Goal: Task Accomplishment & Management: Complete application form

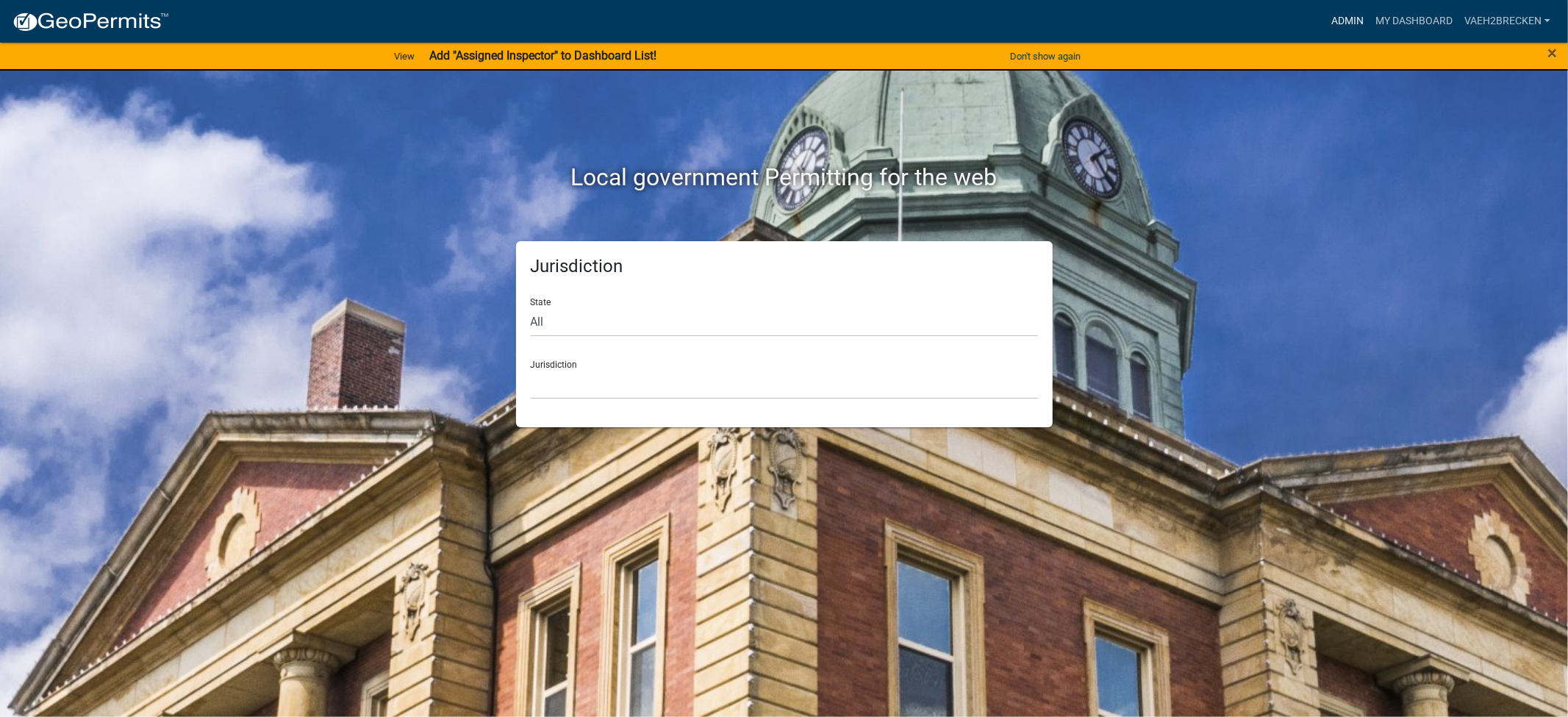
click at [1344, 20] on link "Admin" at bounding box center [1348, 20] width 44 height 28
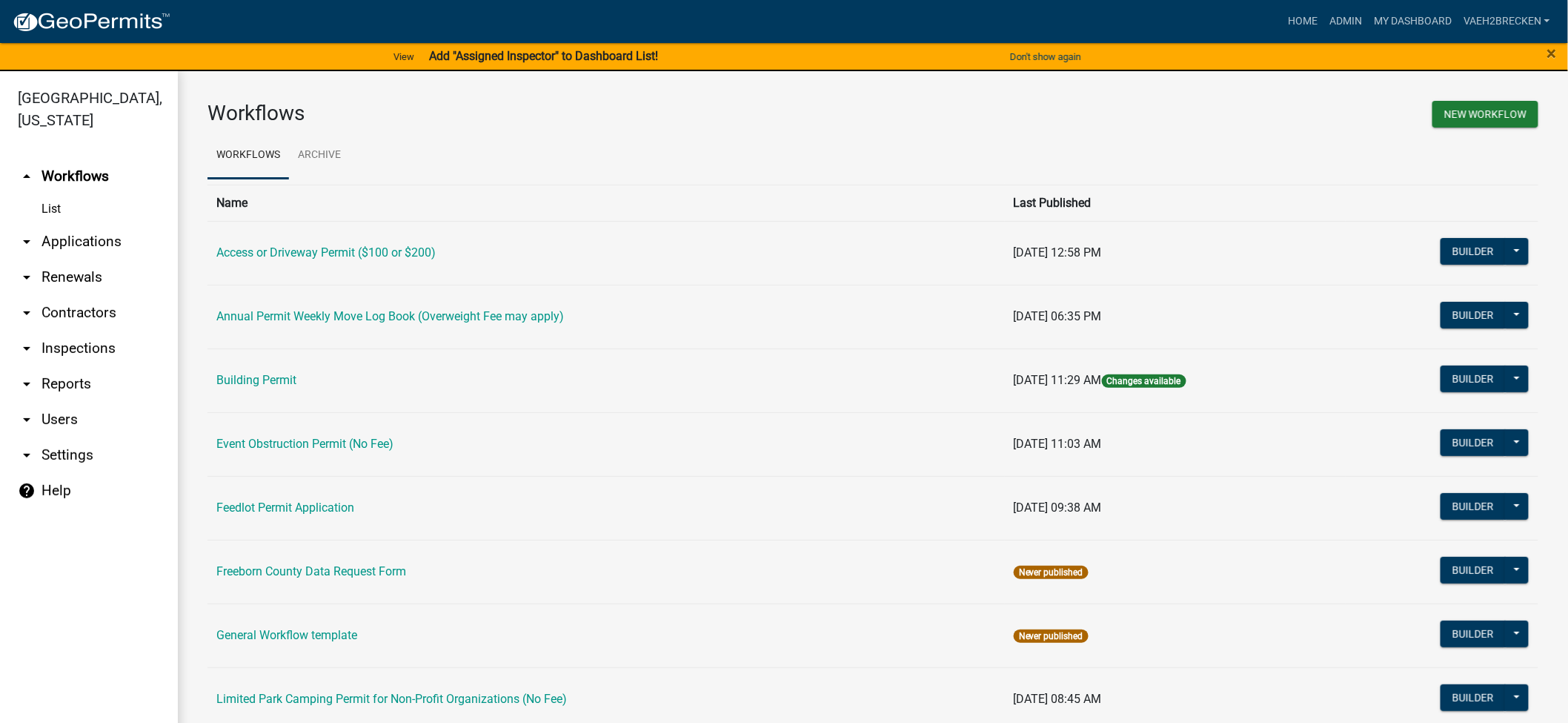
click at [66, 242] on link "arrow_drop_down Applications" at bounding box center [89, 242] width 178 height 36
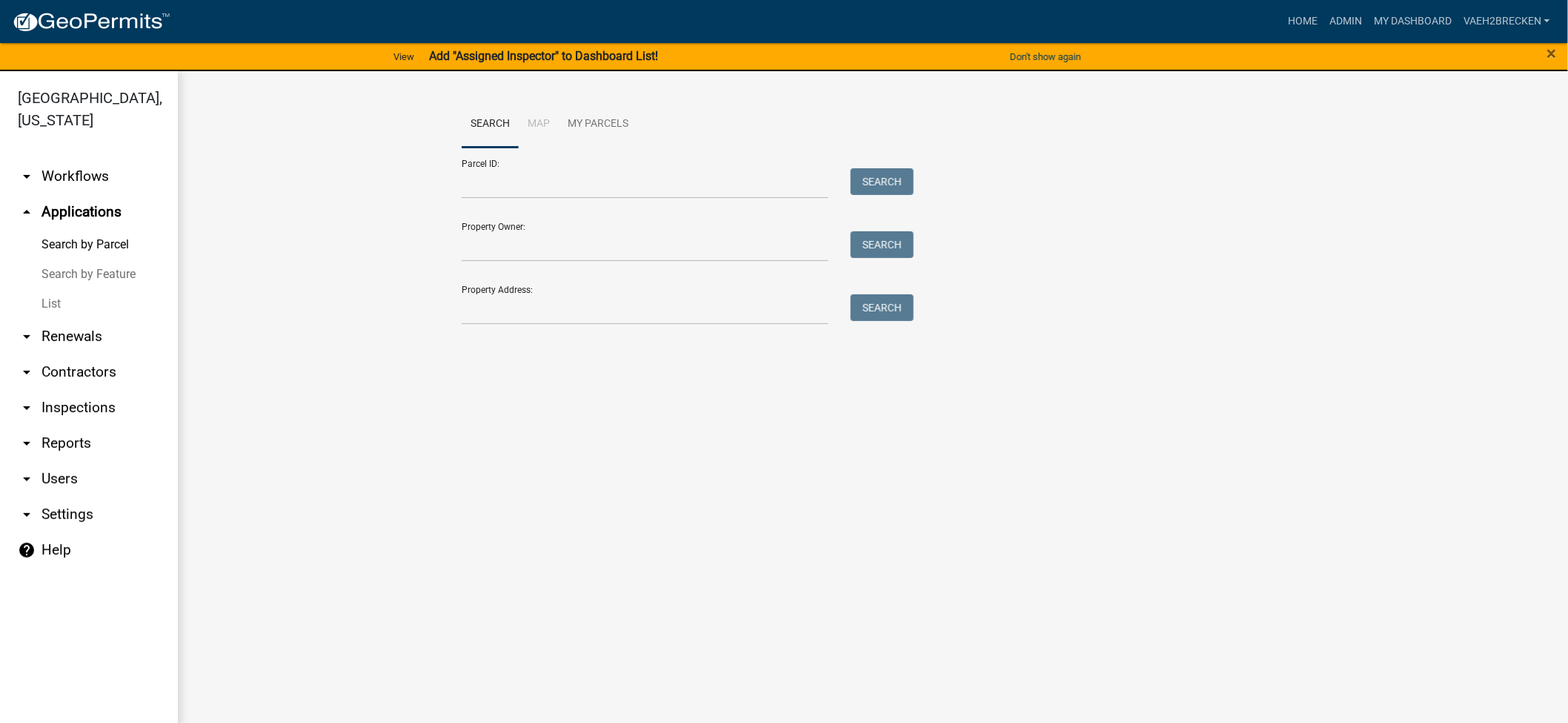
click at [54, 298] on link "List" at bounding box center [89, 304] width 178 height 30
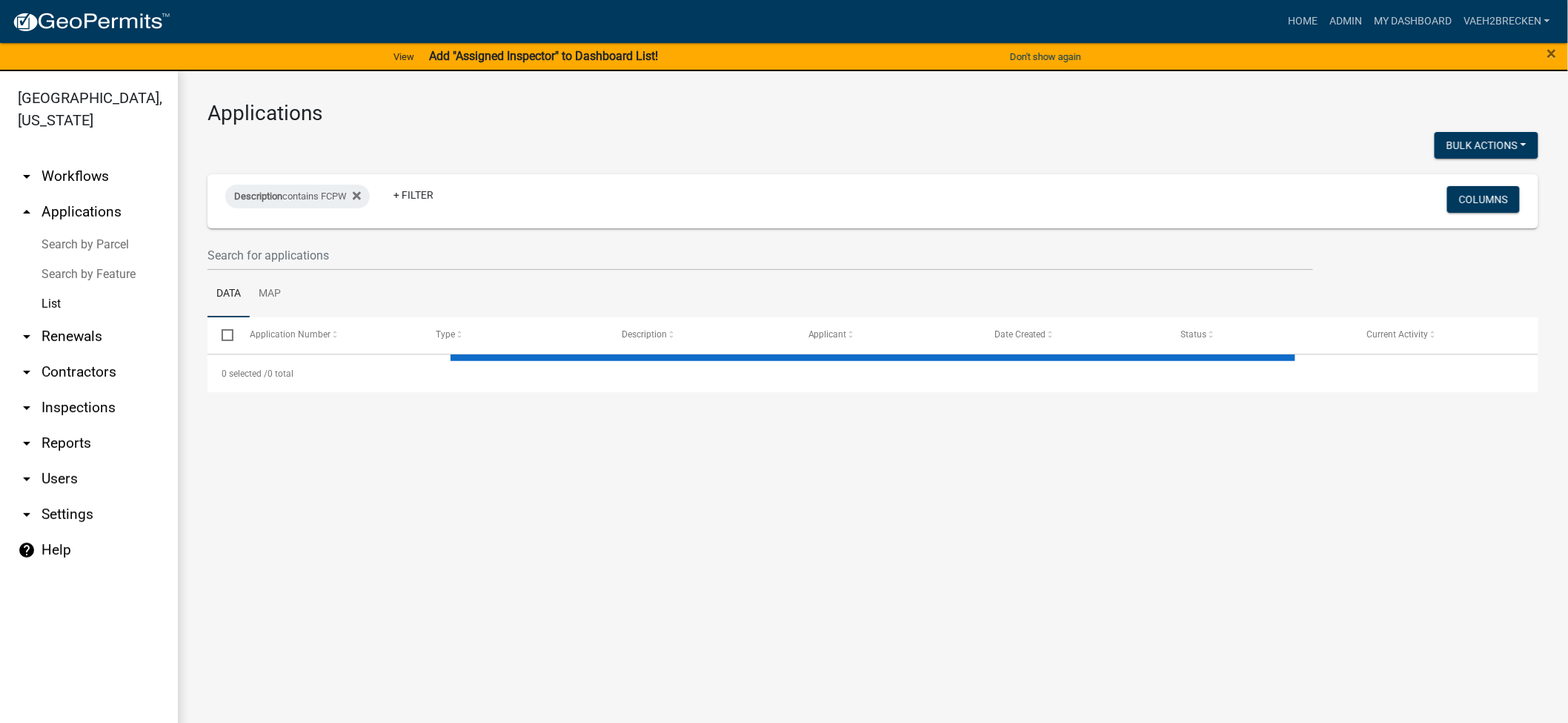
select select "3: 100"
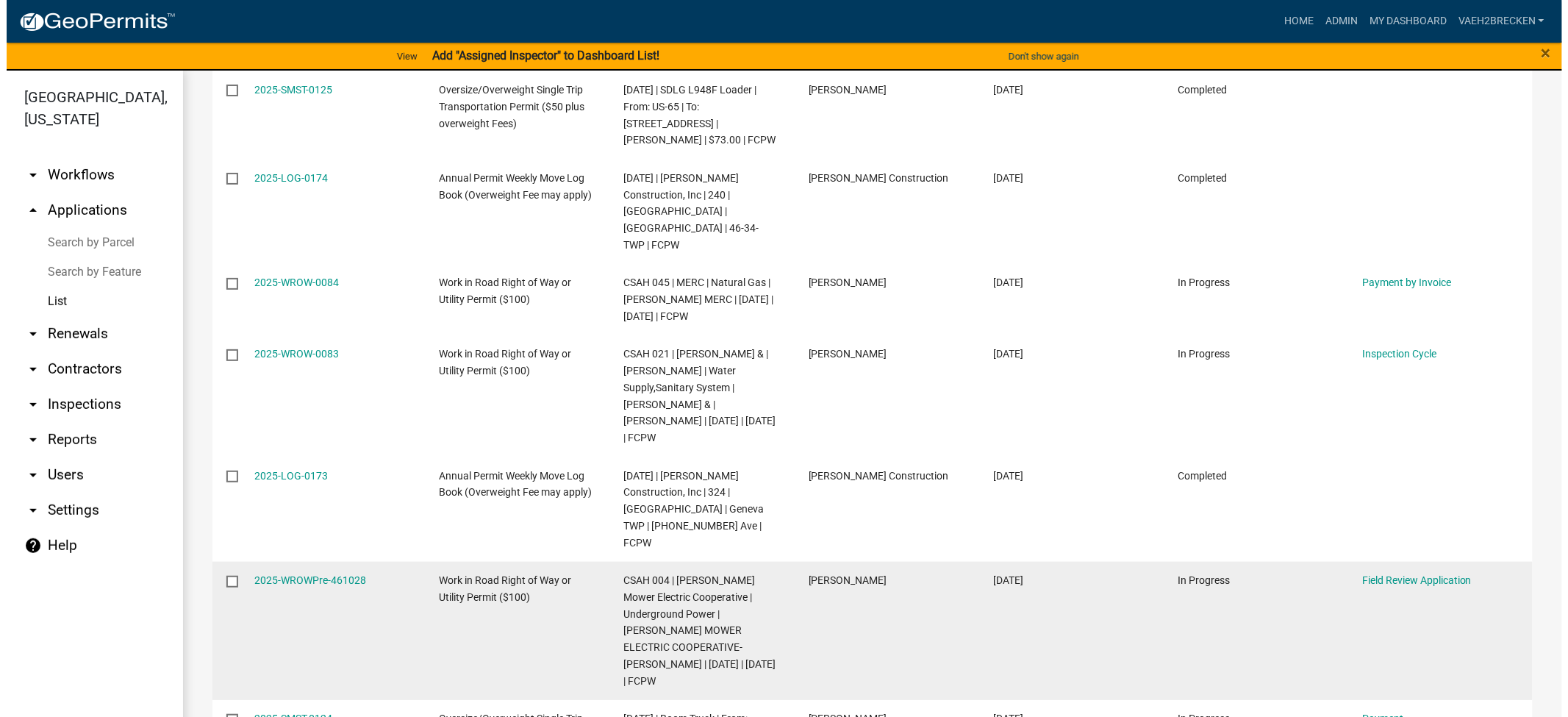
scroll to position [571, 0]
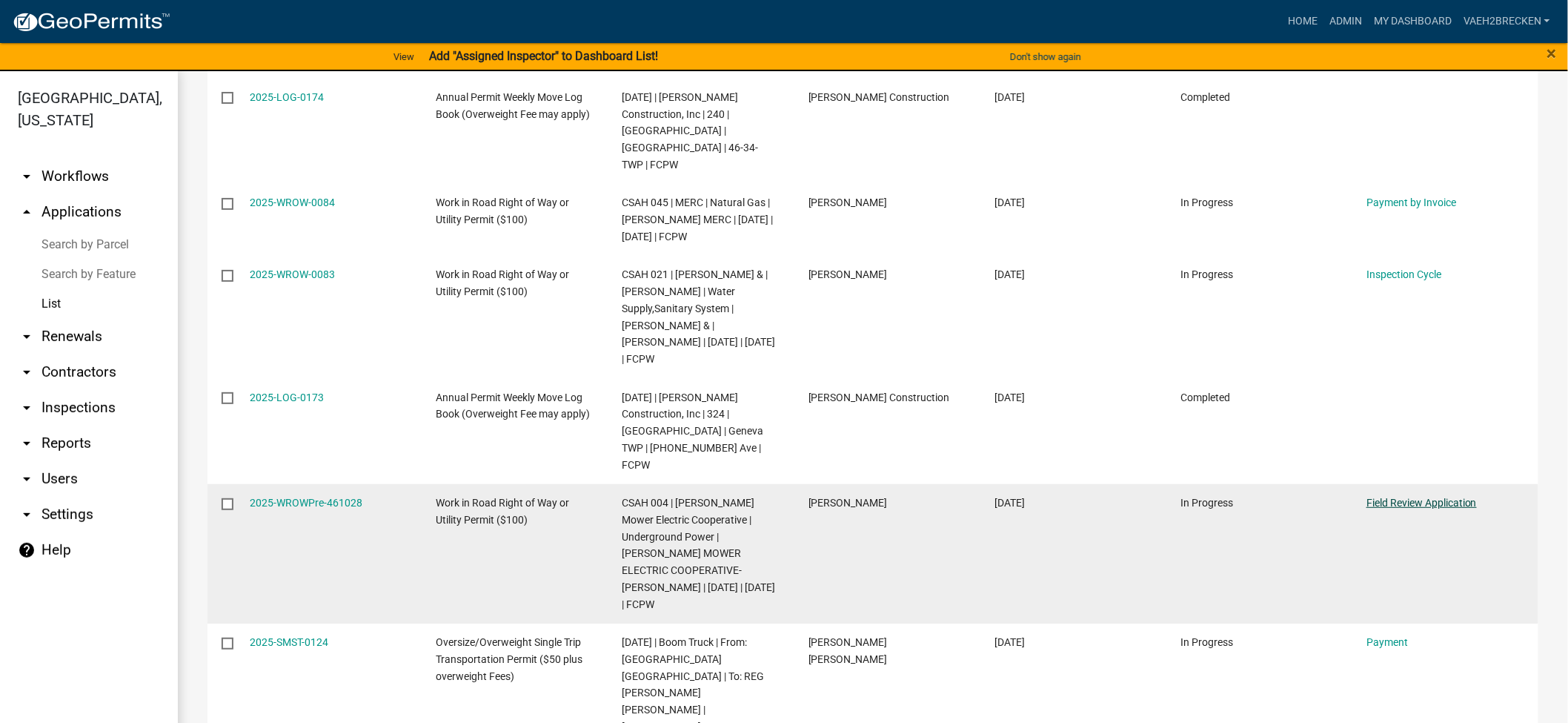
click at [1399, 496] on link "Field Review Application" at bounding box center [1421, 502] width 110 height 12
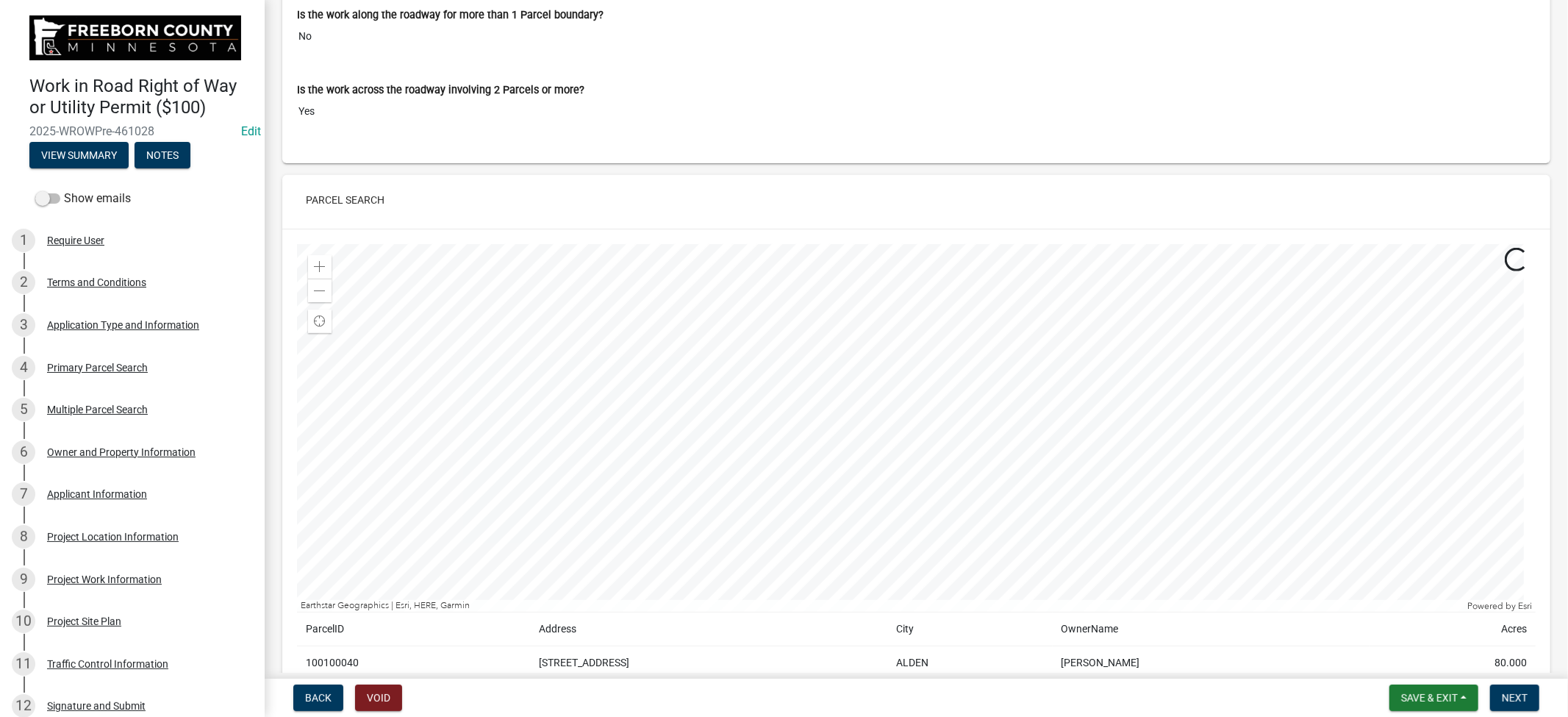
scroll to position [490, 0]
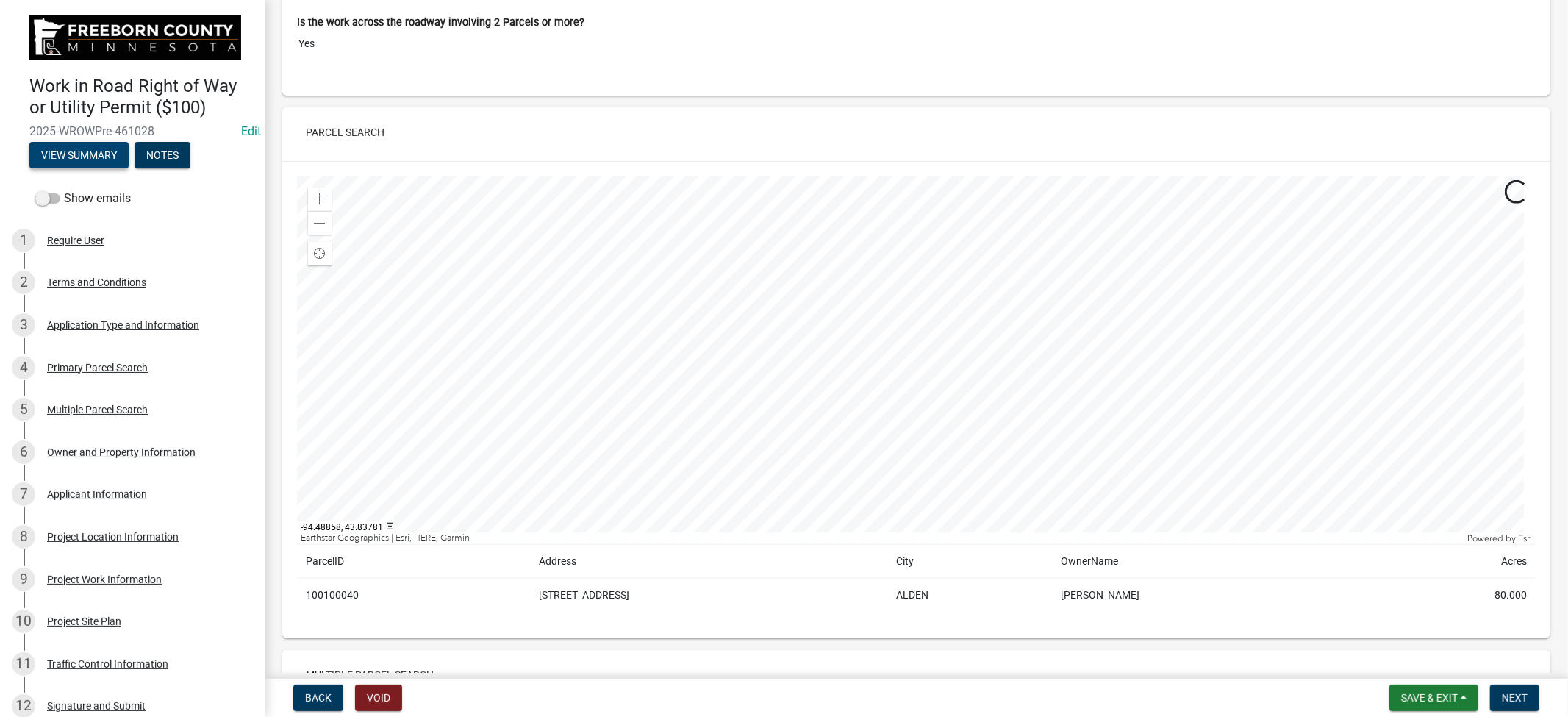
click at [92, 156] on button "View Summary" at bounding box center [79, 155] width 99 height 27
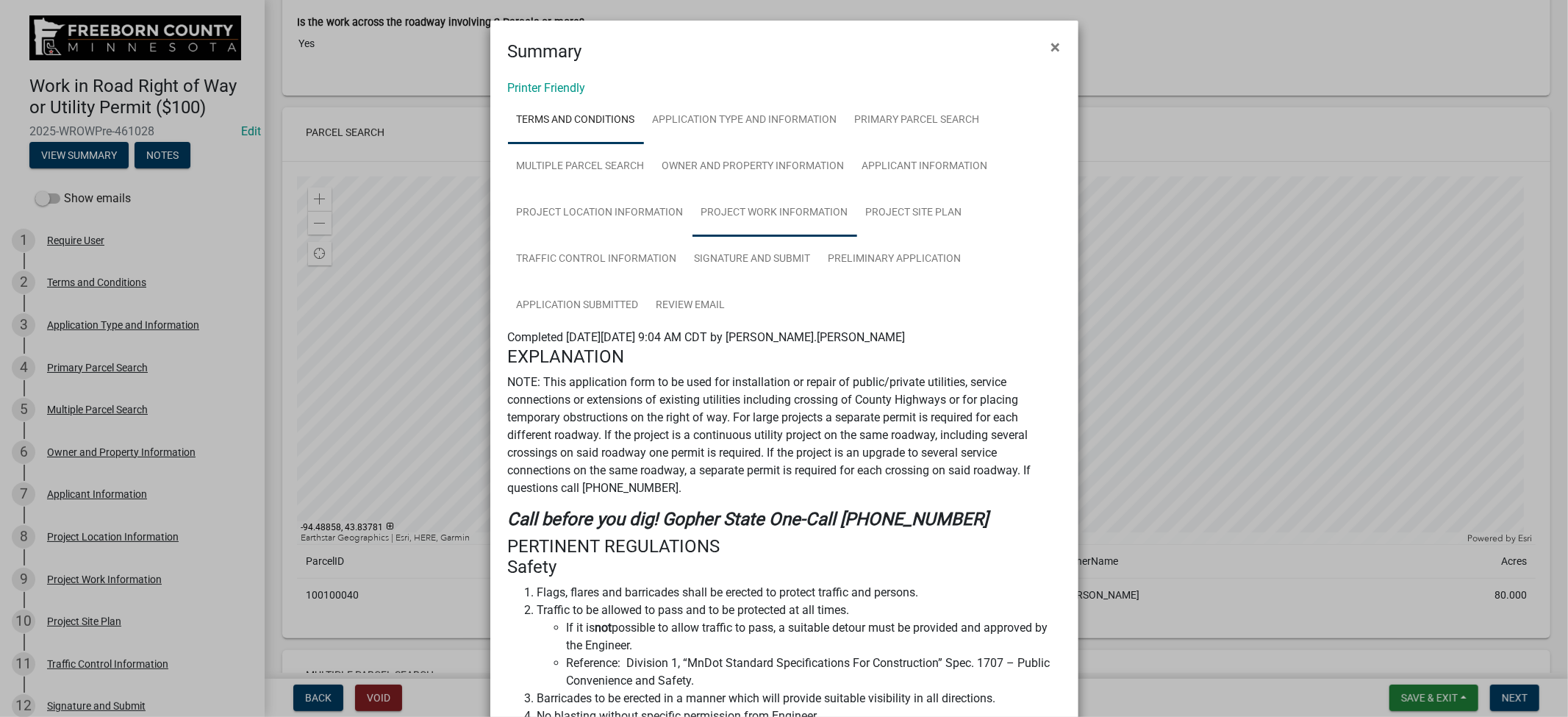
click at [803, 211] on link "Project Work Information" at bounding box center [775, 213] width 164 height 47
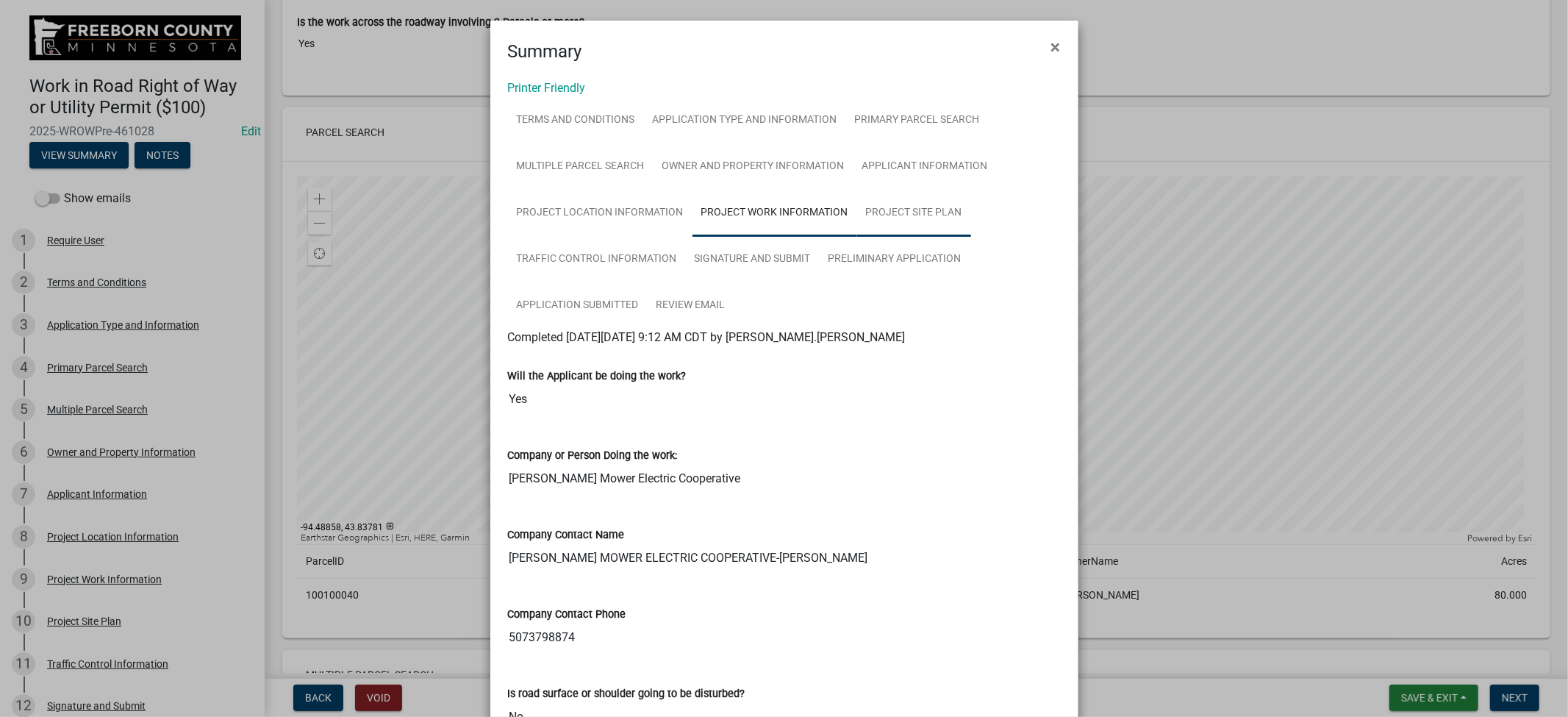
click at [894, 215] on link "Project Site Plan" at bounding box center [914, 213] width 114 height 47
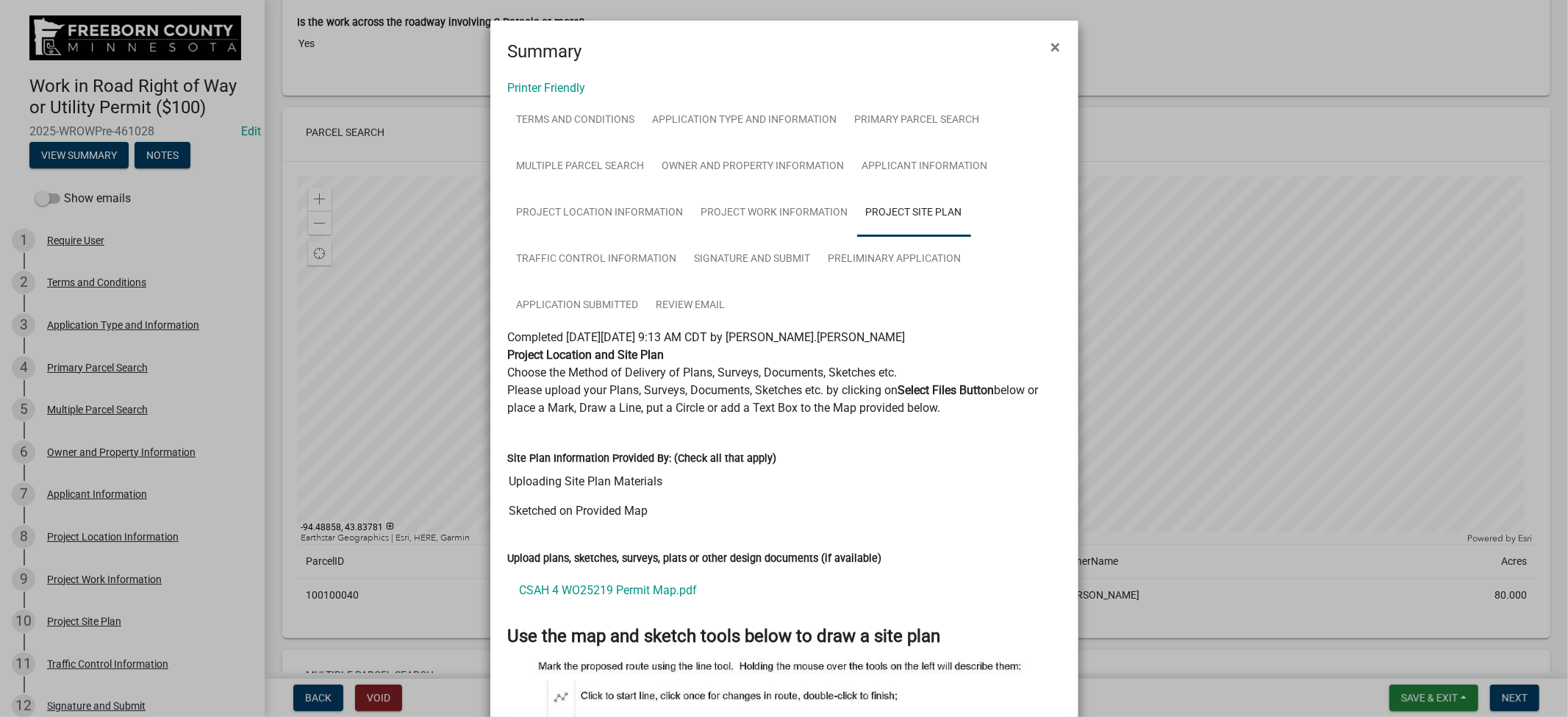
scroll to position [326, 0]
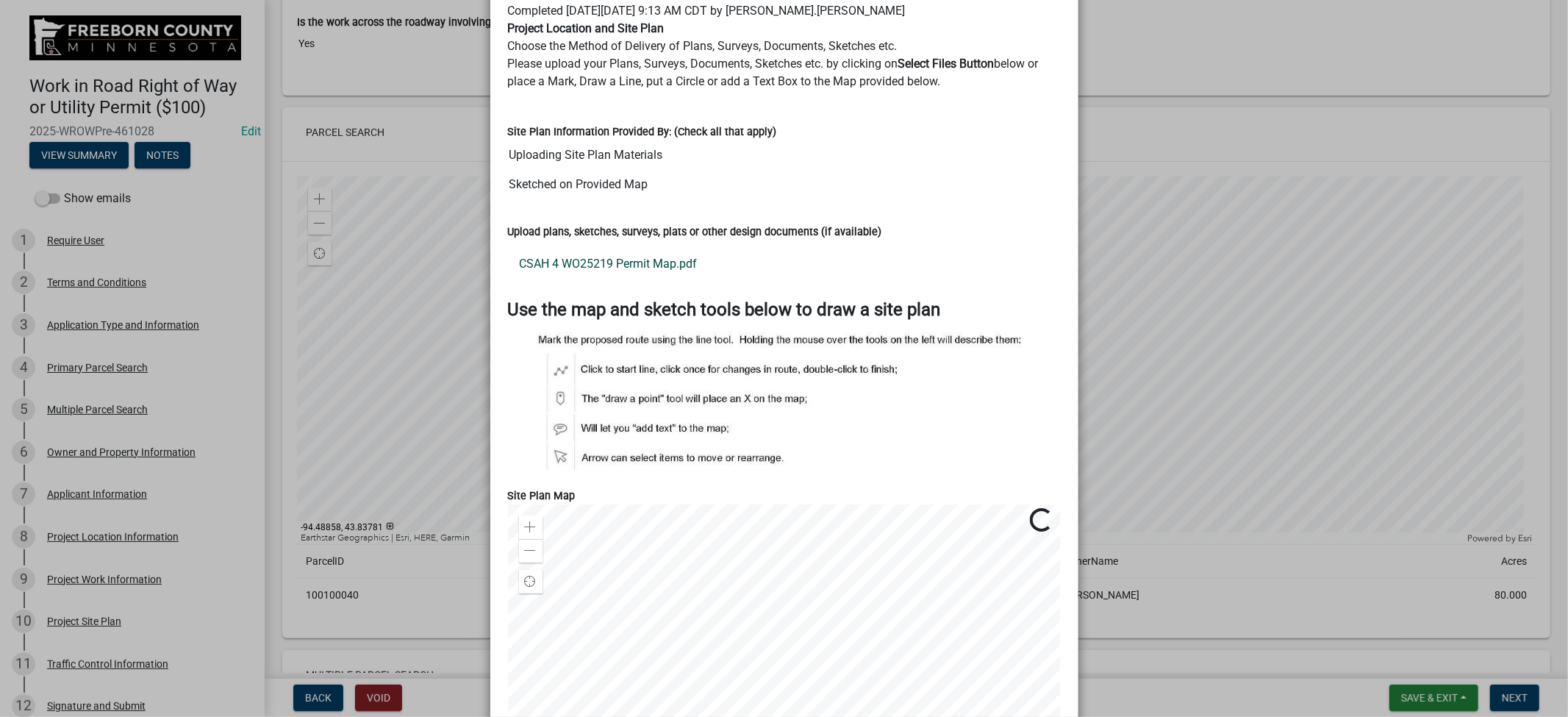
click at [621, 273] on link "CSAH 4 WO25219 Permit Map.pdf" at bounding box center [784, 264] width 553 height 36
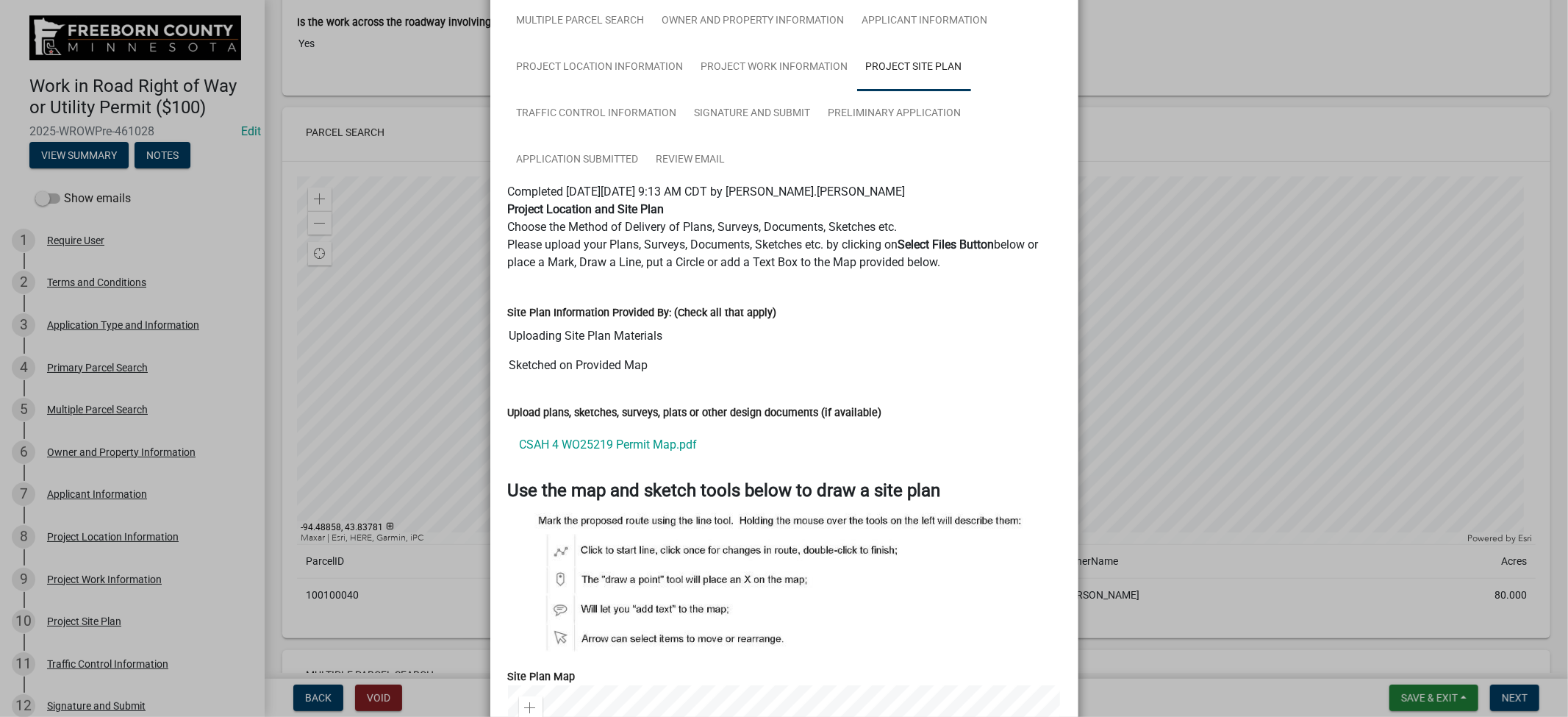
scroll to position [0, 0]
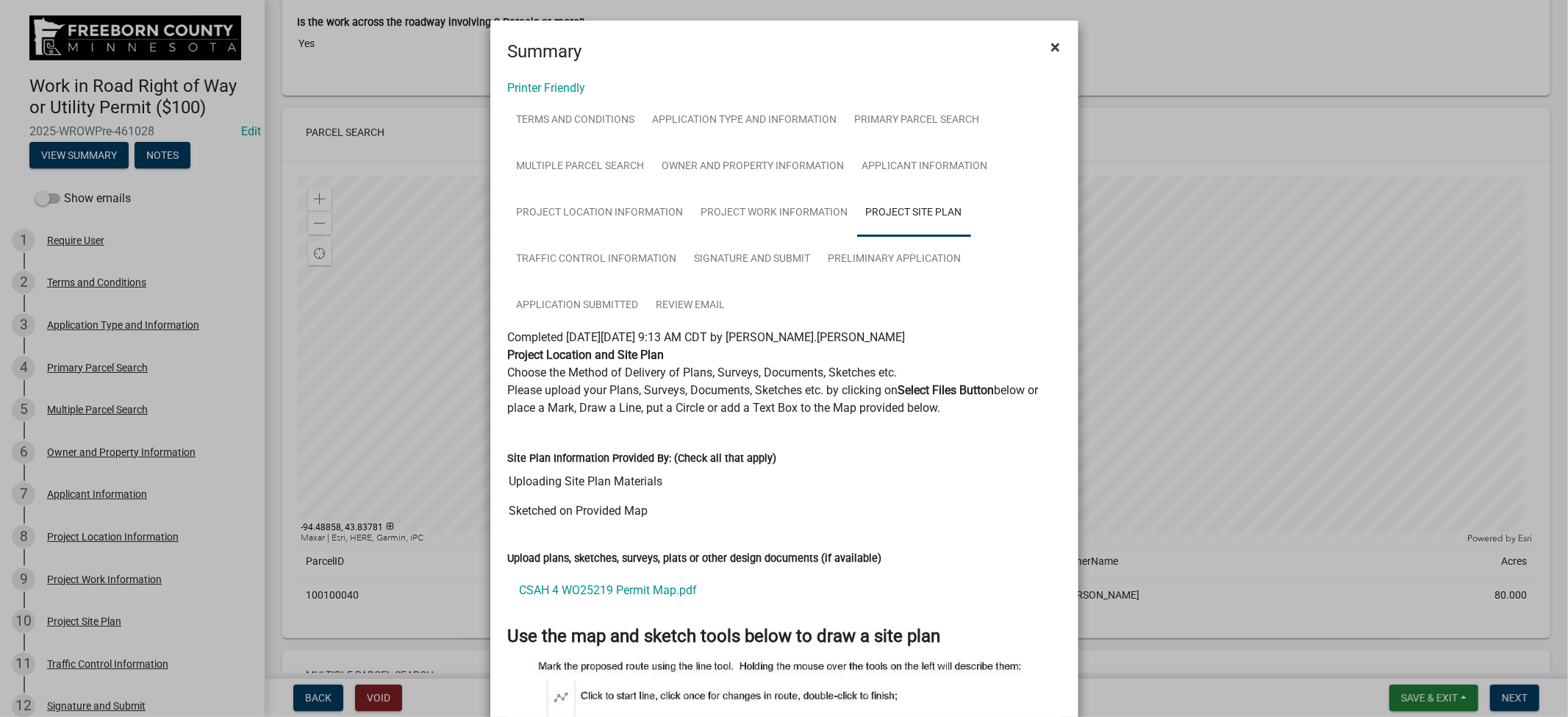
click at [1051, 49] on span "×" at bounding box center [1055, 46] width 10 height 20
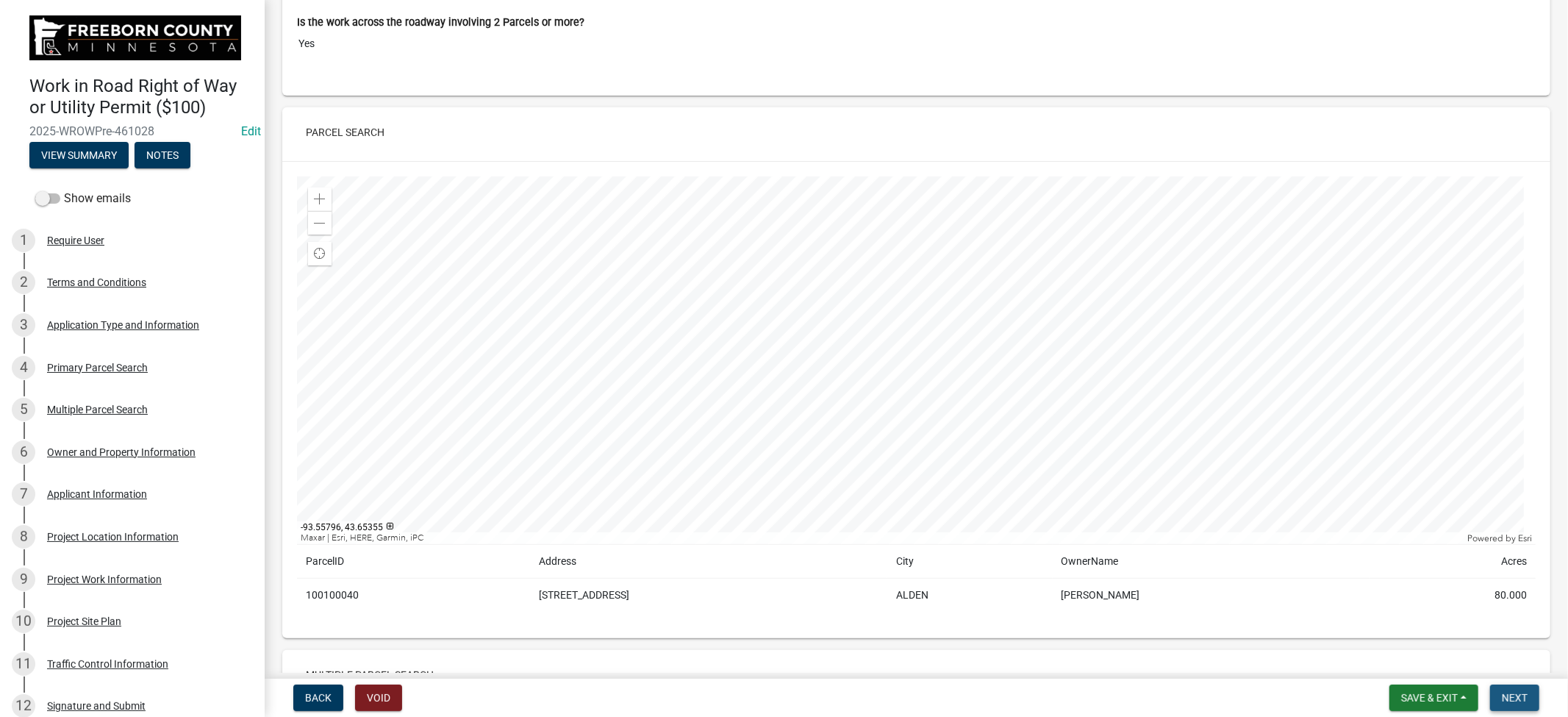
click at [1520, 694] on span "Next" at bounding box center [1515, 697] width 26 height 12
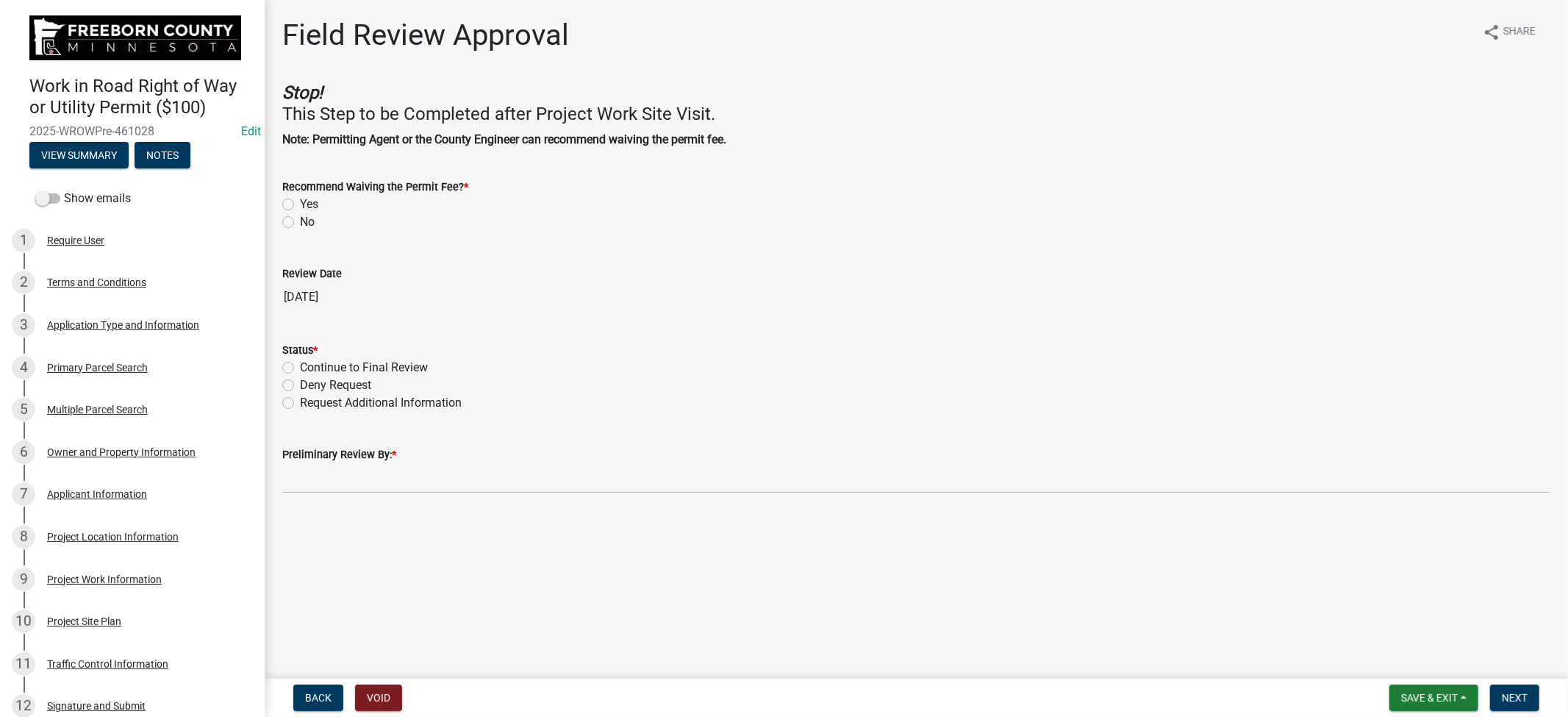
click at [300, 223] on label "No" at bounding box center [307, 222] width 15 height 18
click at [300, 223] on input "No" at bounding box center [305, 218] width 10 height 10
radio input "true"
click at [300, 368] on label "Continue to Final Review" at bounding box center [364, 368] width 128 height 18
click at [300, 368] on input "Continue to Final Review" at bounding box center [305, 363] width 10 height 10
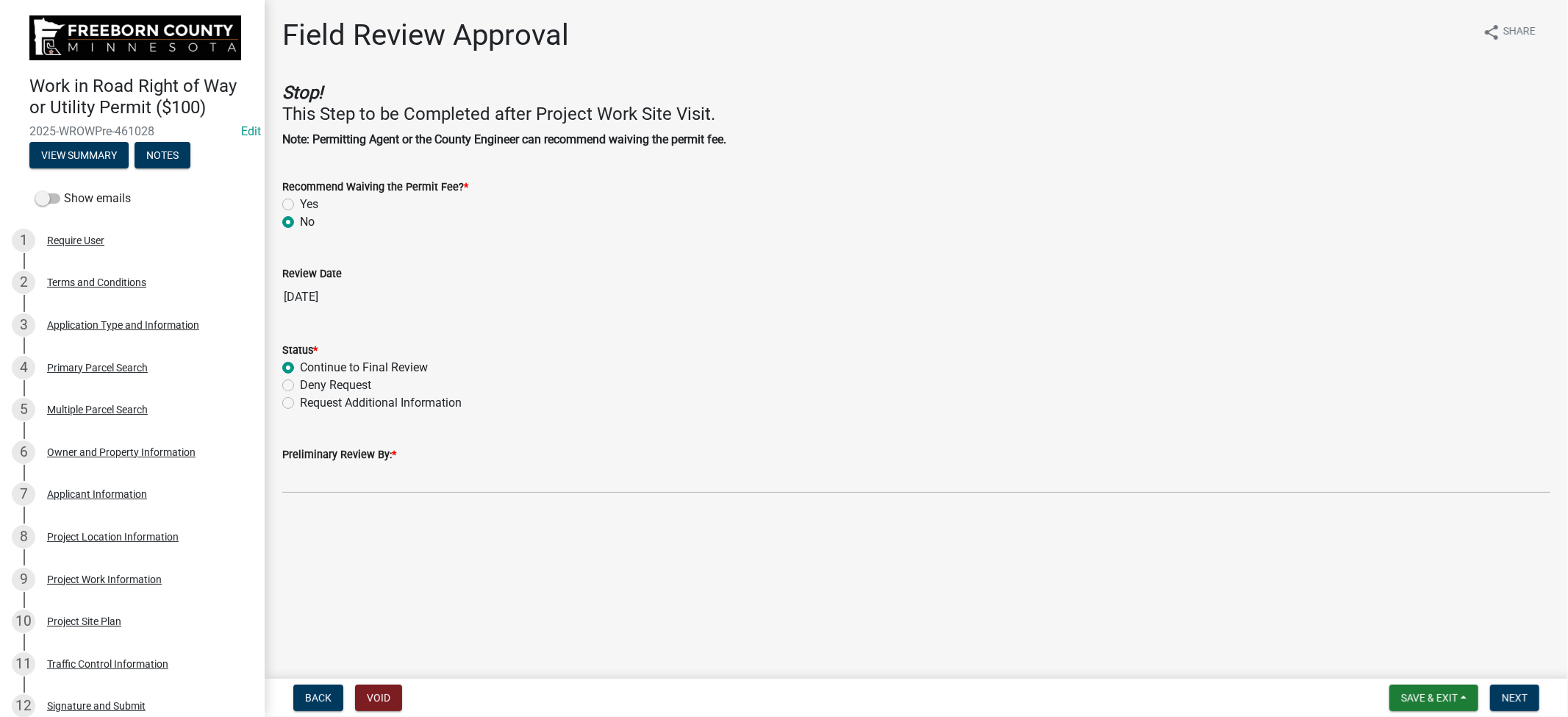
radio input "true"
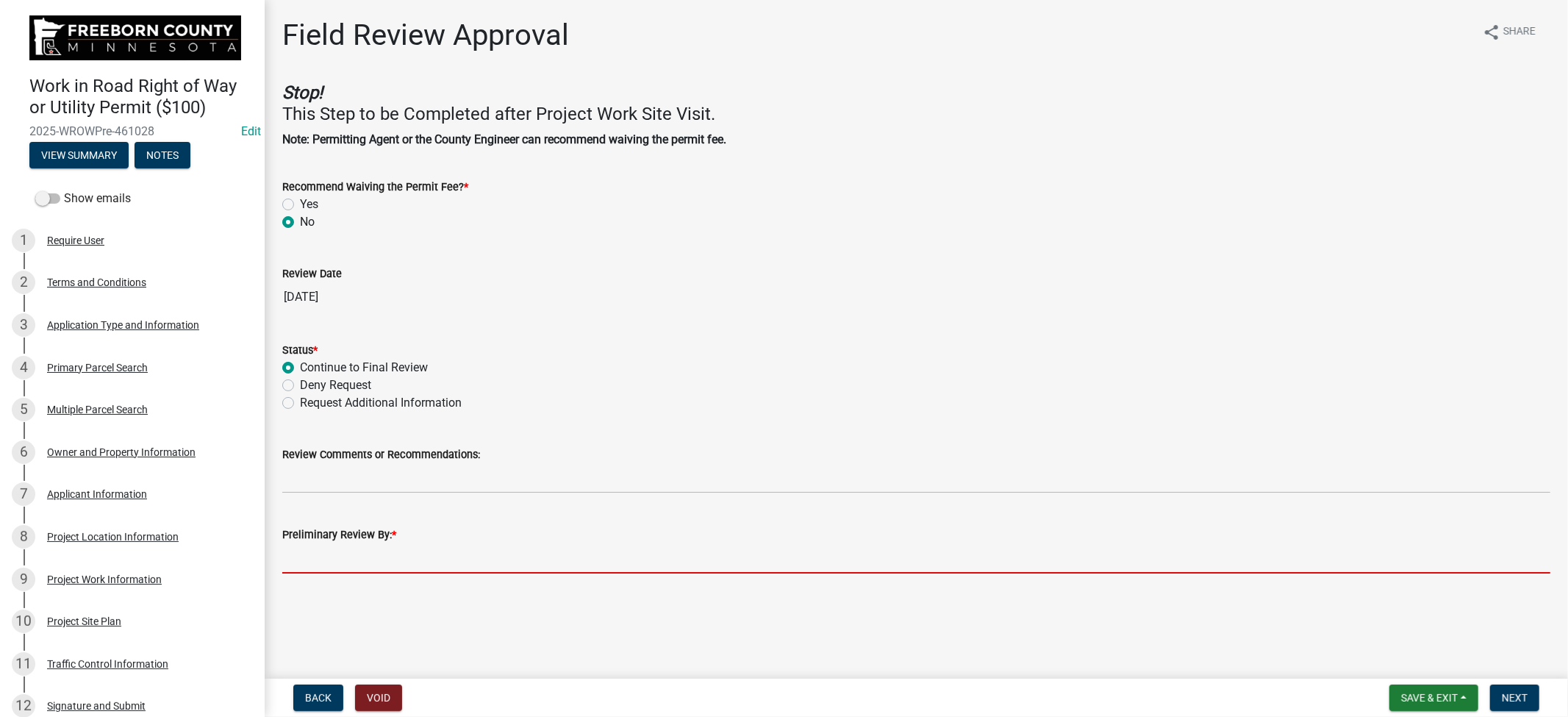
click at [394, 548] on input "Preliminary Review By: *" at bounding box center [917, 559] width 1269 height 30
type input "[PERSON_NAME]"
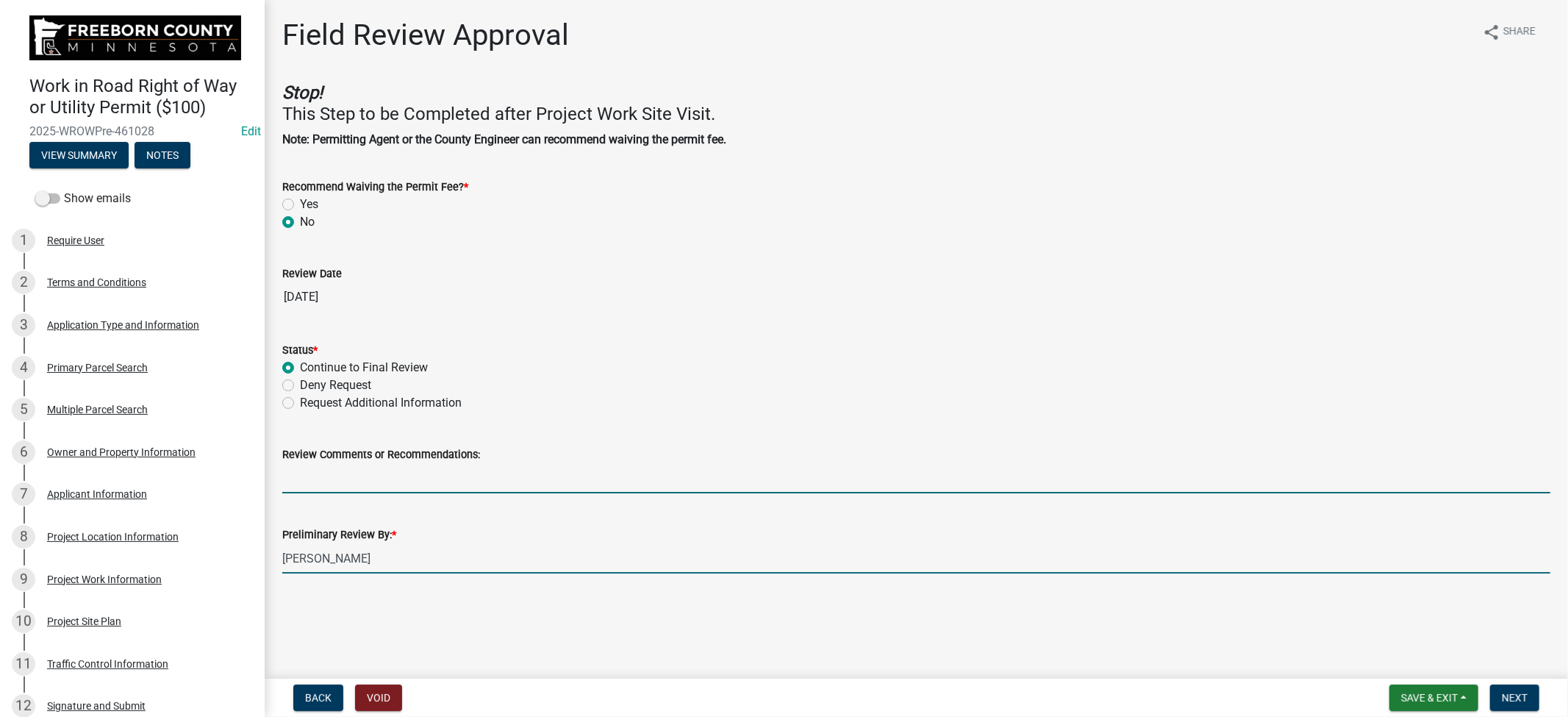
click at [397, 488] on input "Review Comments or Recommendations:" at bounding box center [917, 478] width 1269 height 30
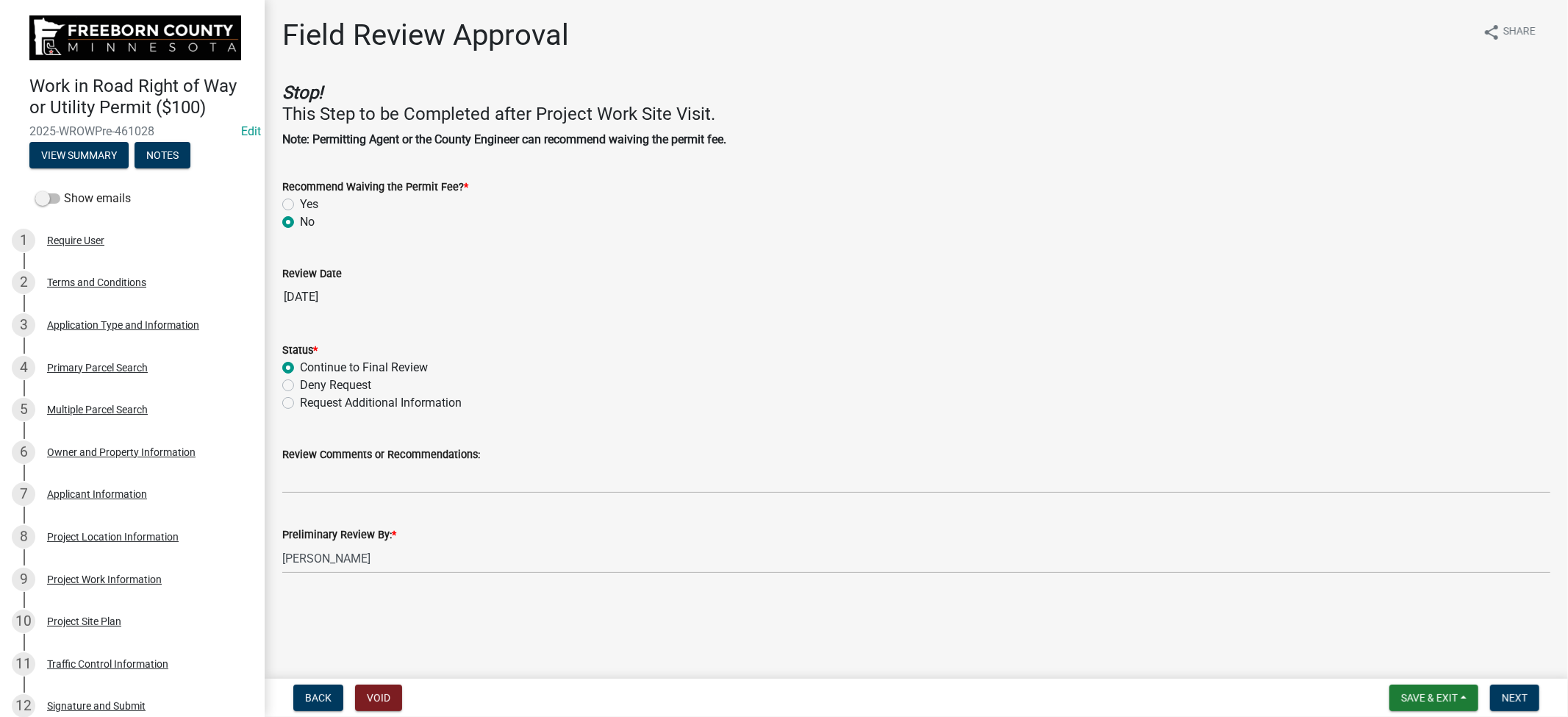
drag, startPoint x: 713, startPoint y: 437, endPoint x: 746, endPoint y: 425, distance: 35.1
click at [715, 437] on div "Review Comments or Recommendations:" at bounding box center [917, 458] width 1269 height 68
click at [1510, 694] on span "Next" at bounding box center [1515, 697] width 26 height 12
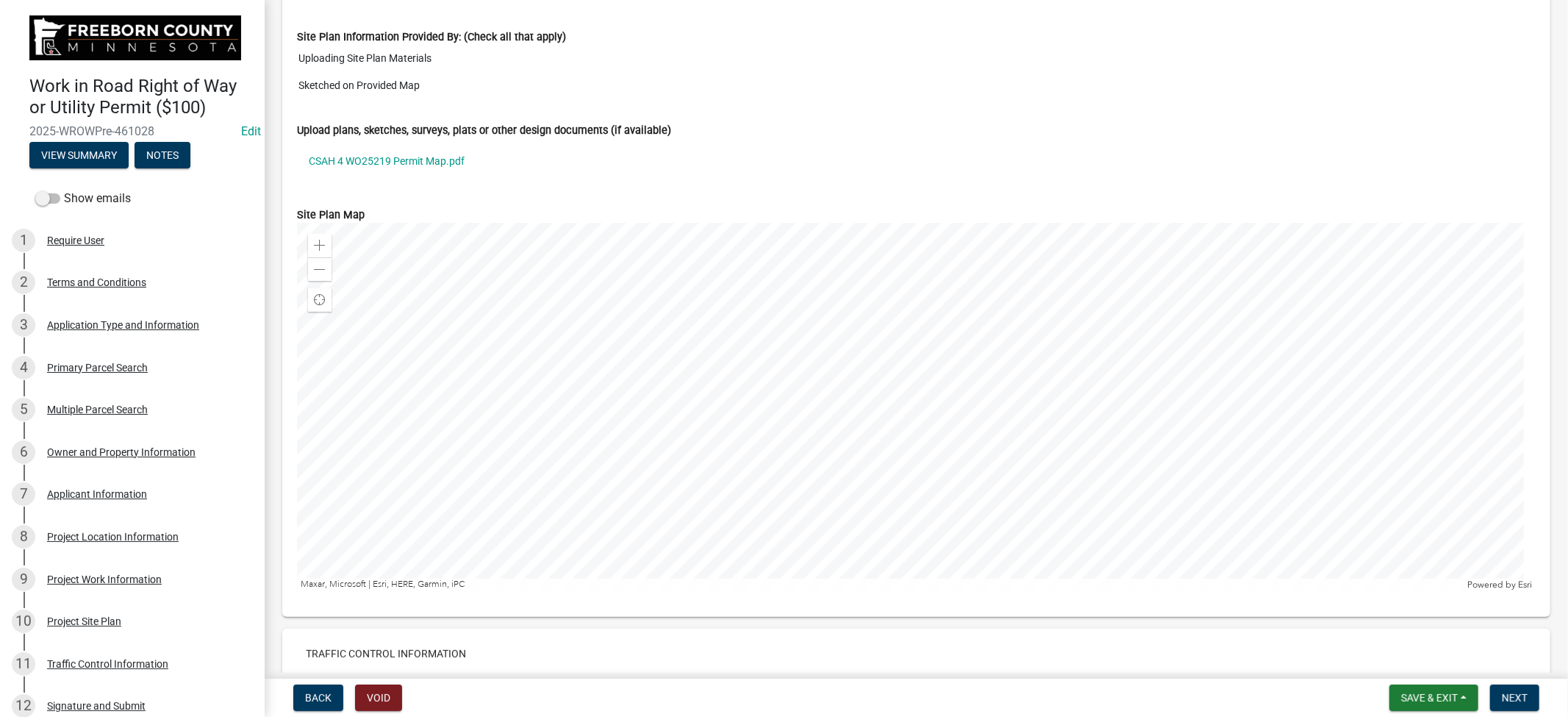
scroll to position [6546, 0]
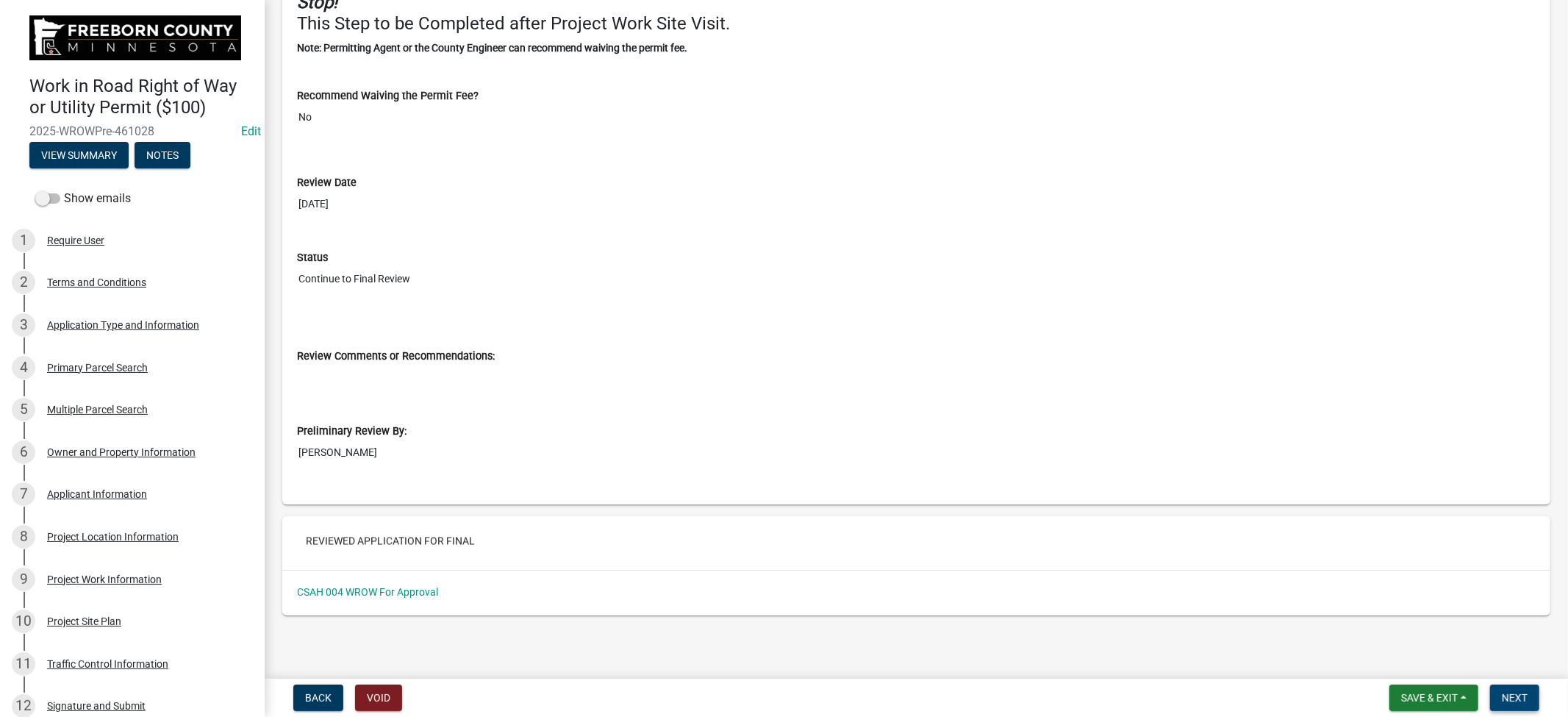
click at [1516, 700] on span "Next" at bounding box center [1515, 697] width 26 height 12
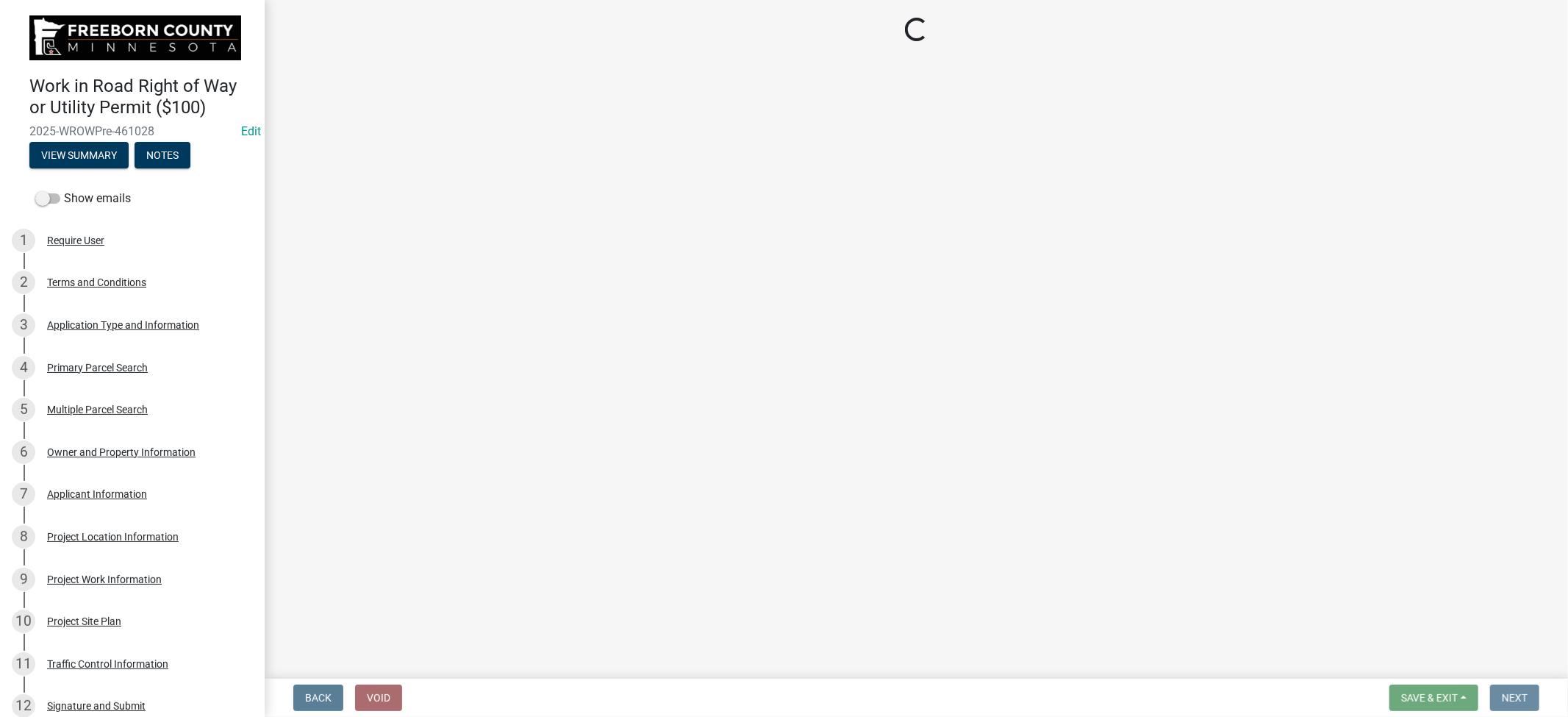
scroll to position [0, 0]
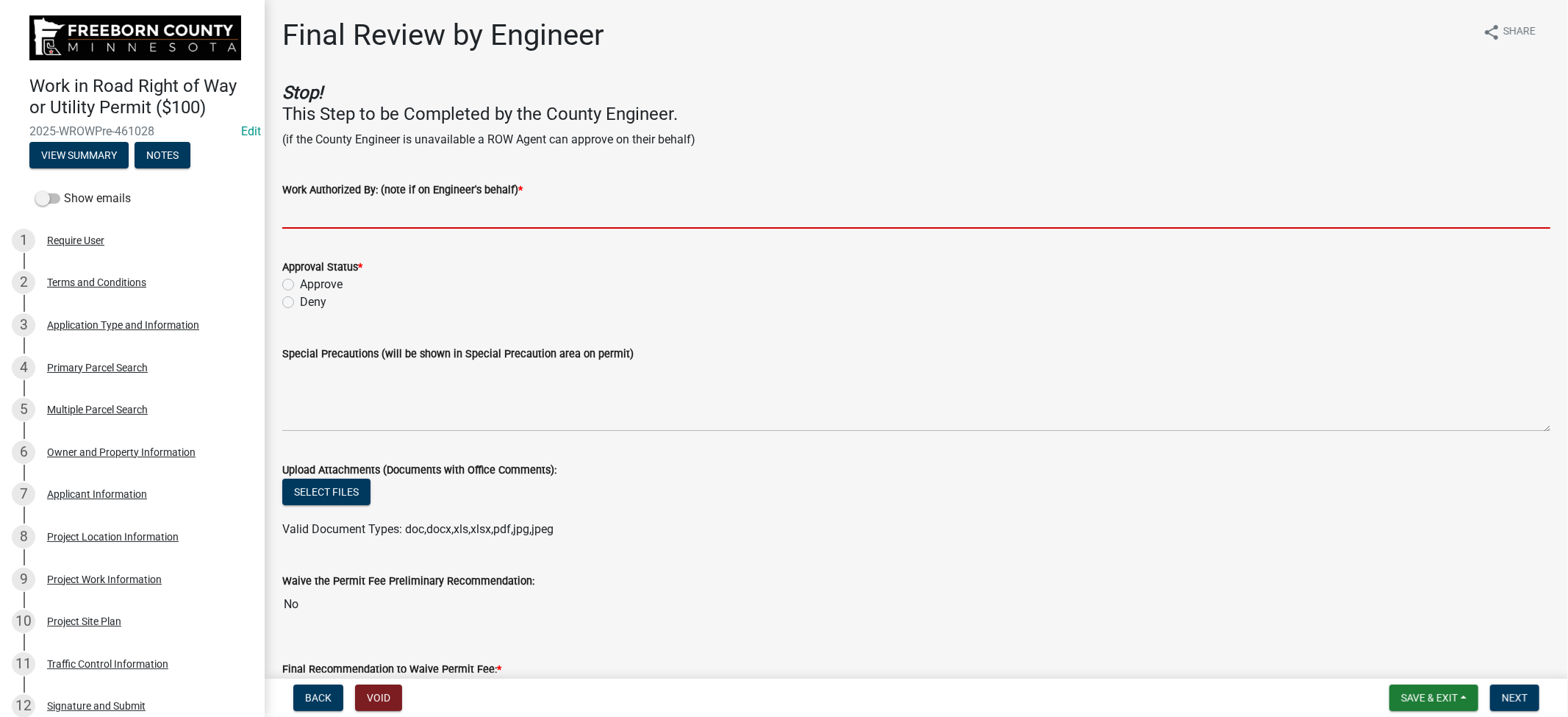
click at [314, 215] on input "Work Authorized By: (note if on Engineer's behalf) *" at bounding box center [917, 213] width 1269 height 30
type input "[PERSON_NAME]"
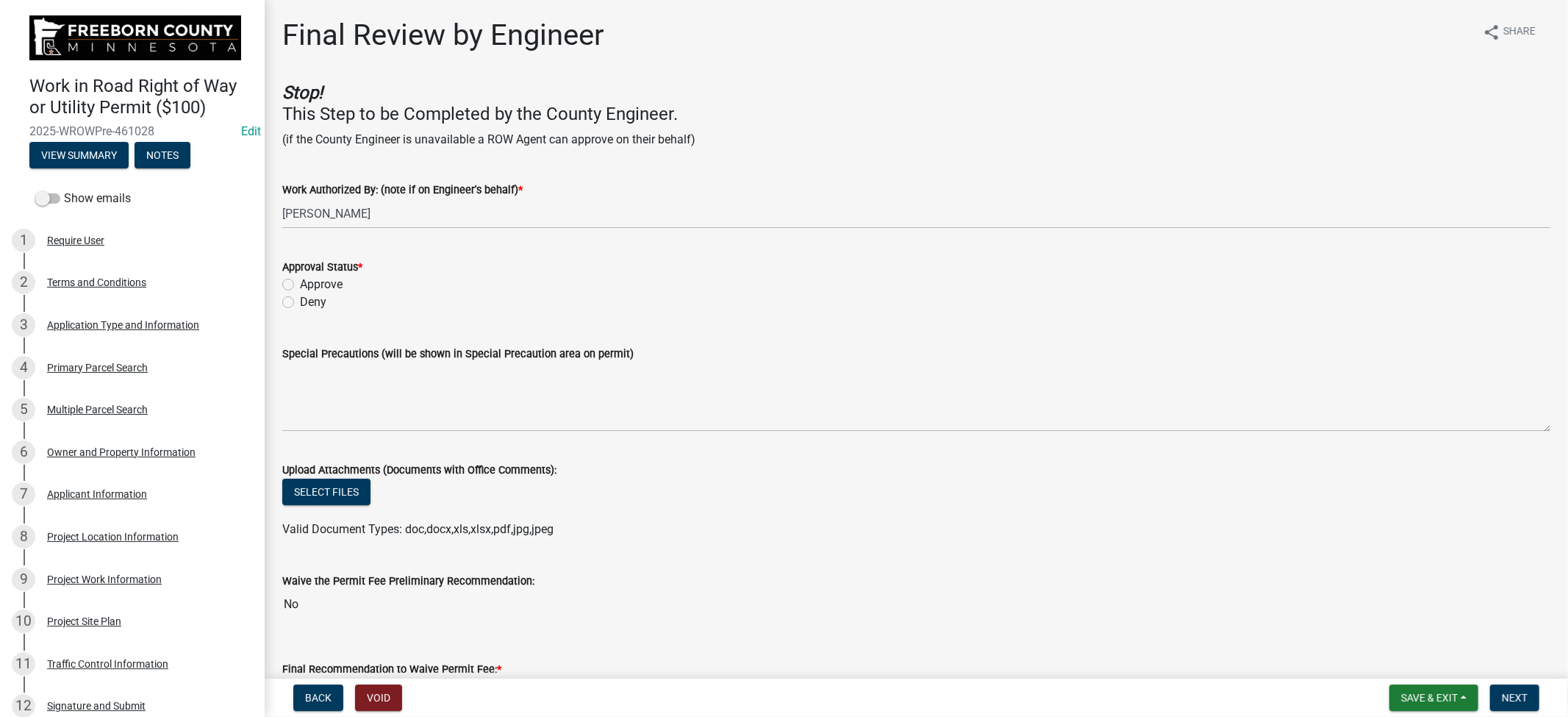
click at [314, 281] on label "Approve" at bounding box center [322, 284] width 43 height 18
click at [309, 281] on input "Approve" at bounding box center [305, 280] width 10 height 10
radio input "true"
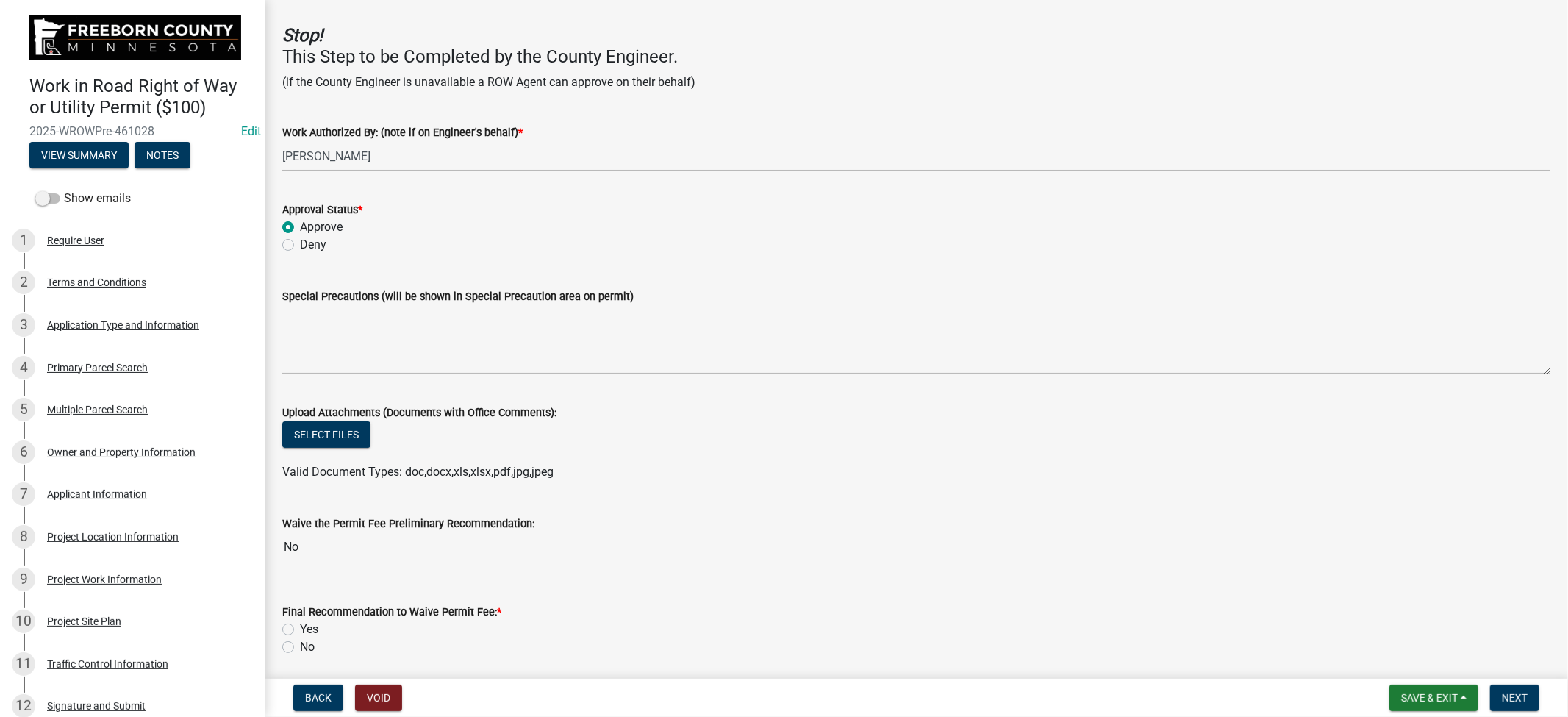
scroll to position [245, 0]
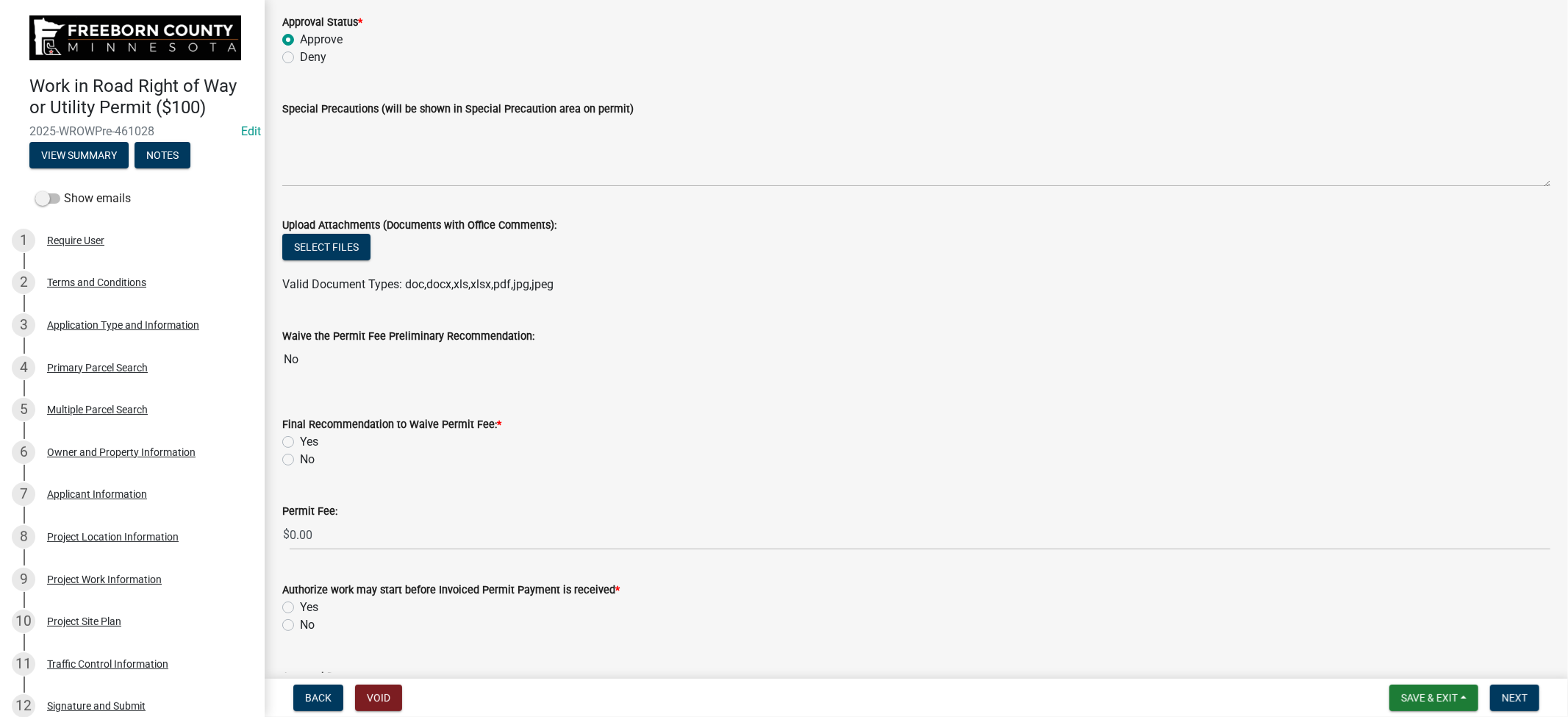
click at [300, 461] on label "No" at bounding box center [307, 459] width 15 height 18
click at [300, 460] on input "No" at bounding box center [305, 455] width 10 height 10
radio input "true"
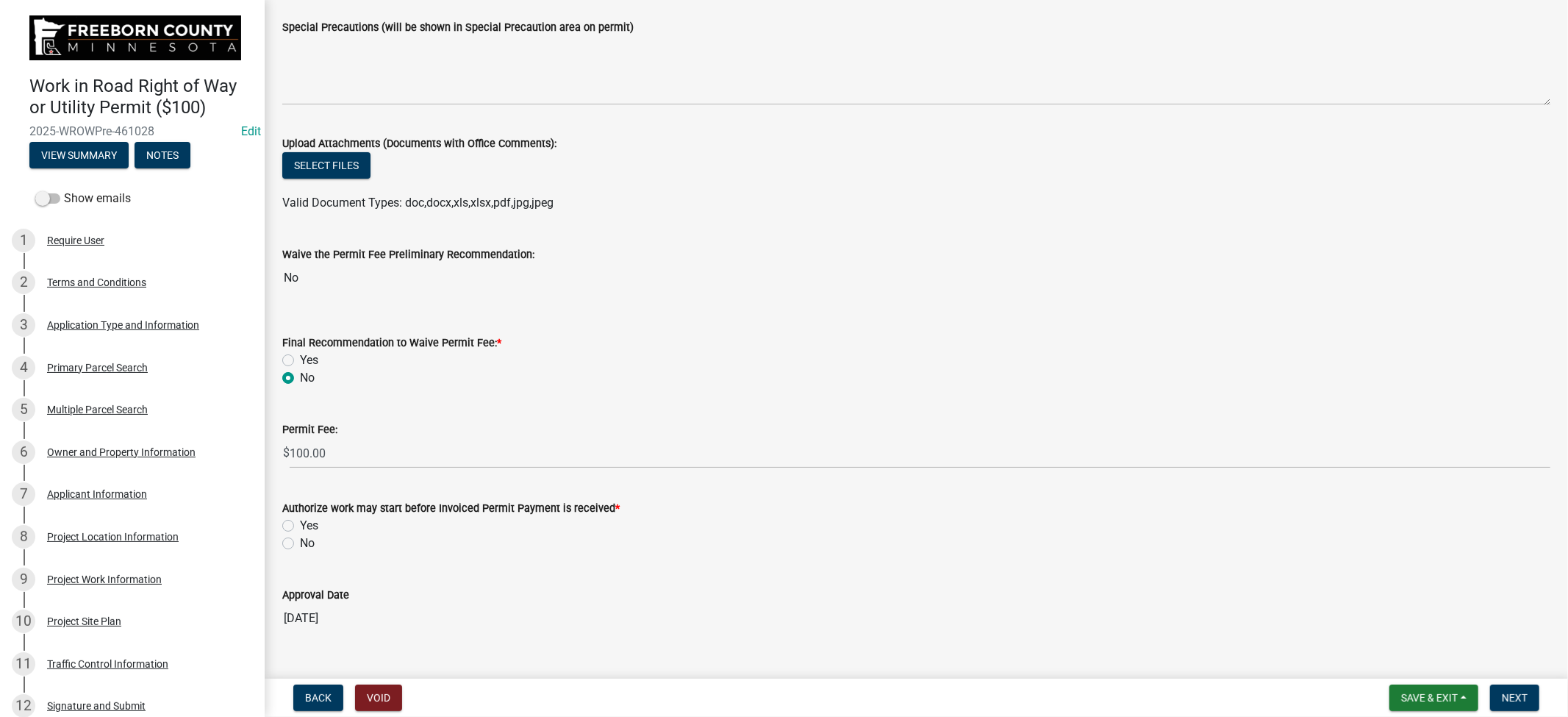
click at [300, 525] on label "Yes" at bounding box center [309, 526] width 19 height 18
click at [300, 525] on input "Yes" at bounding box center [305, 522] width 10 height 10
radio input "true"
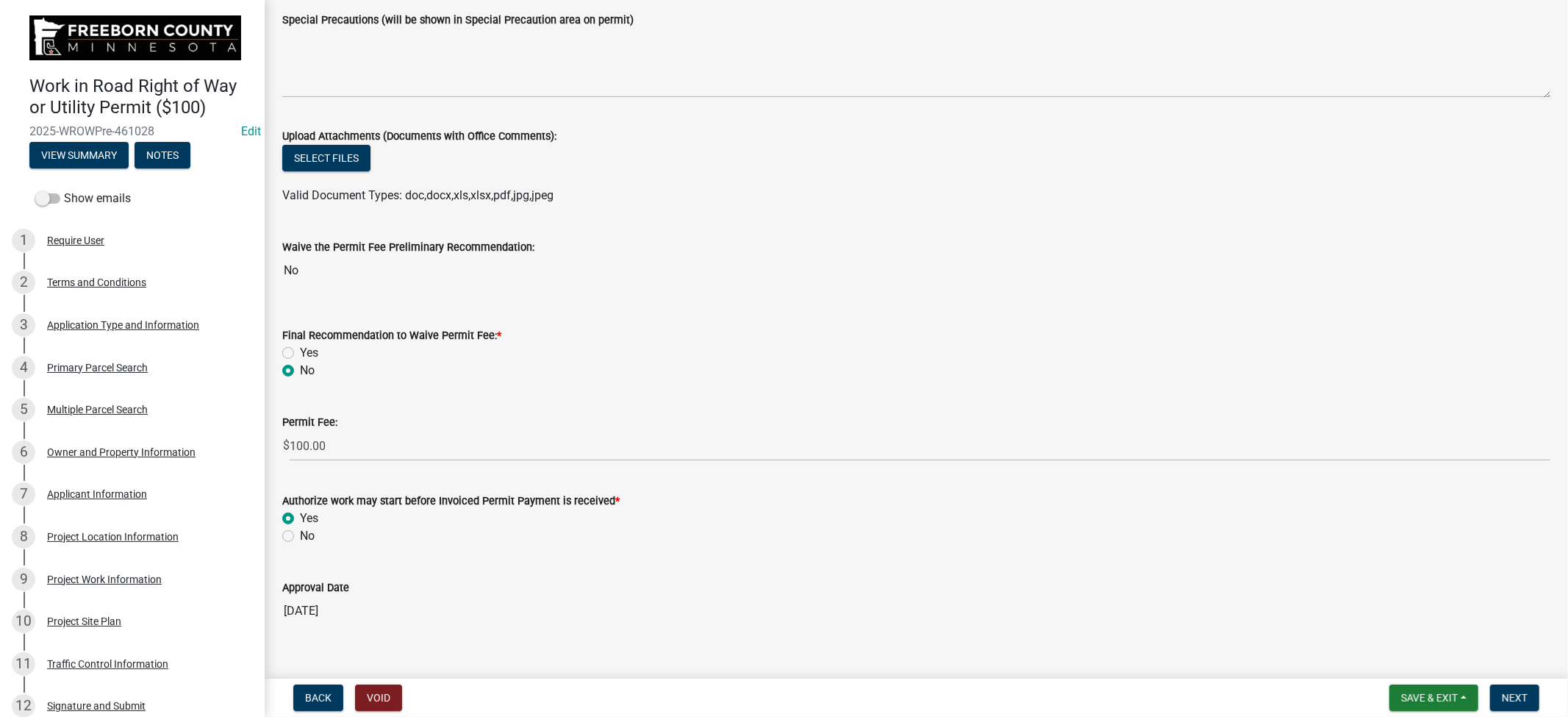
scroll to position [355, 0]
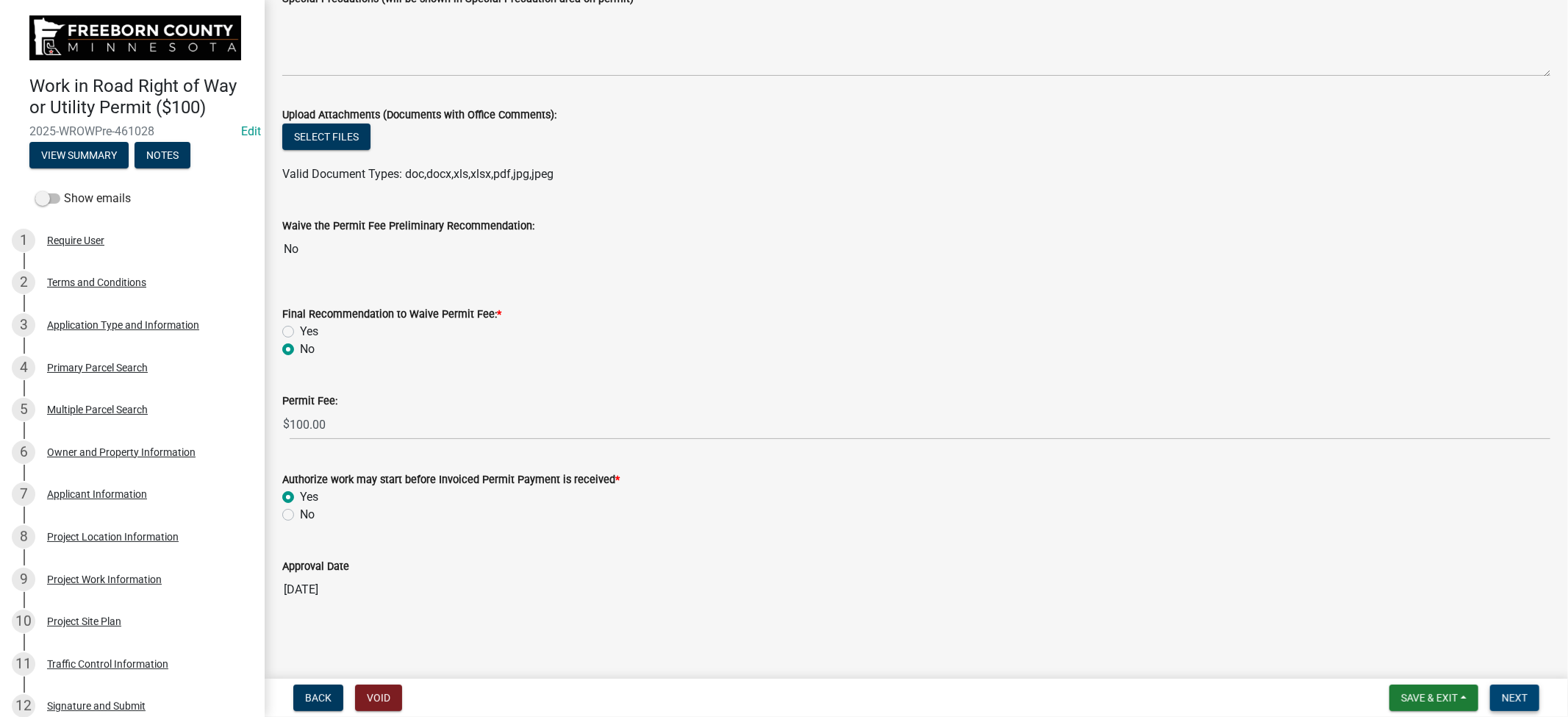
click at [1511, 697] on span "Next" at bounding box center [1515, 697] width 26 height 12
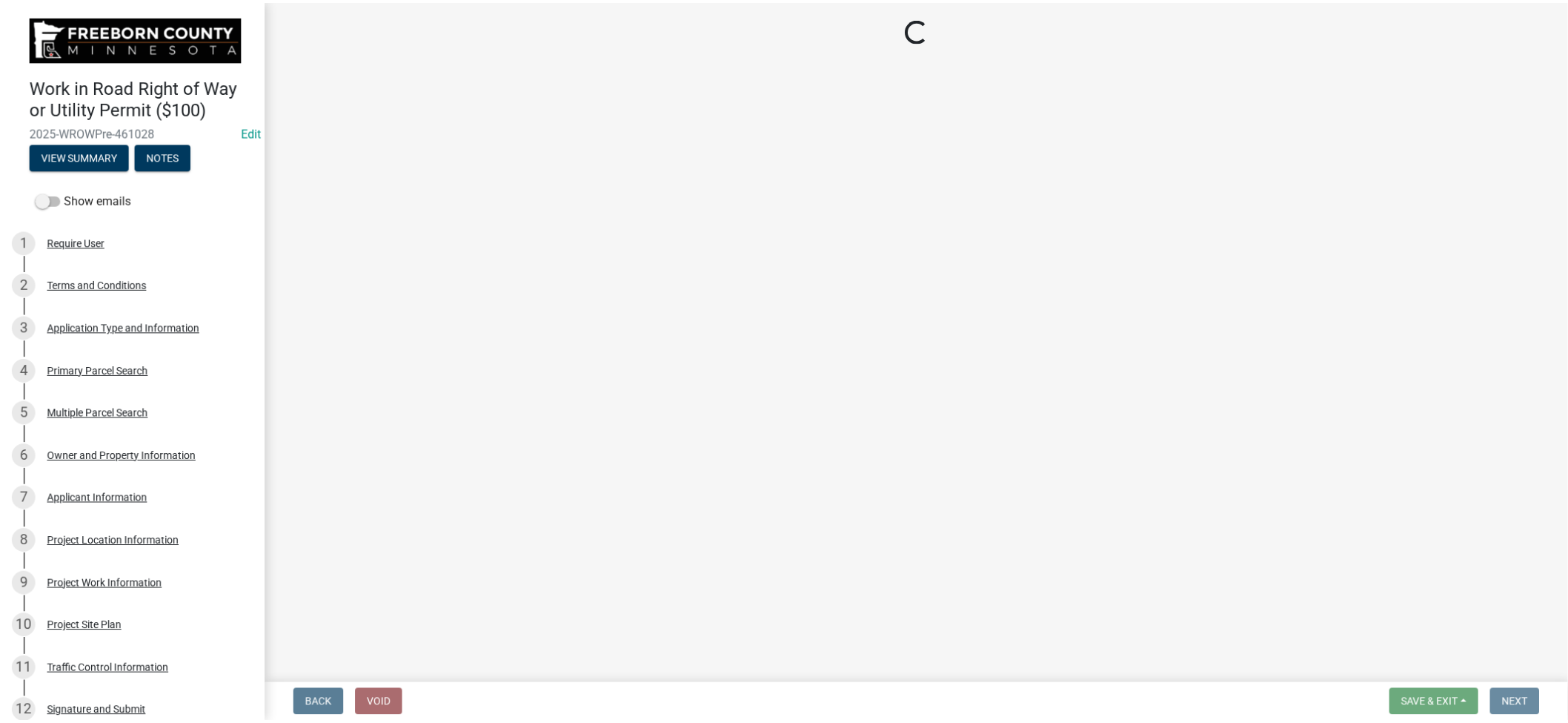
scroll to position [0, 0]
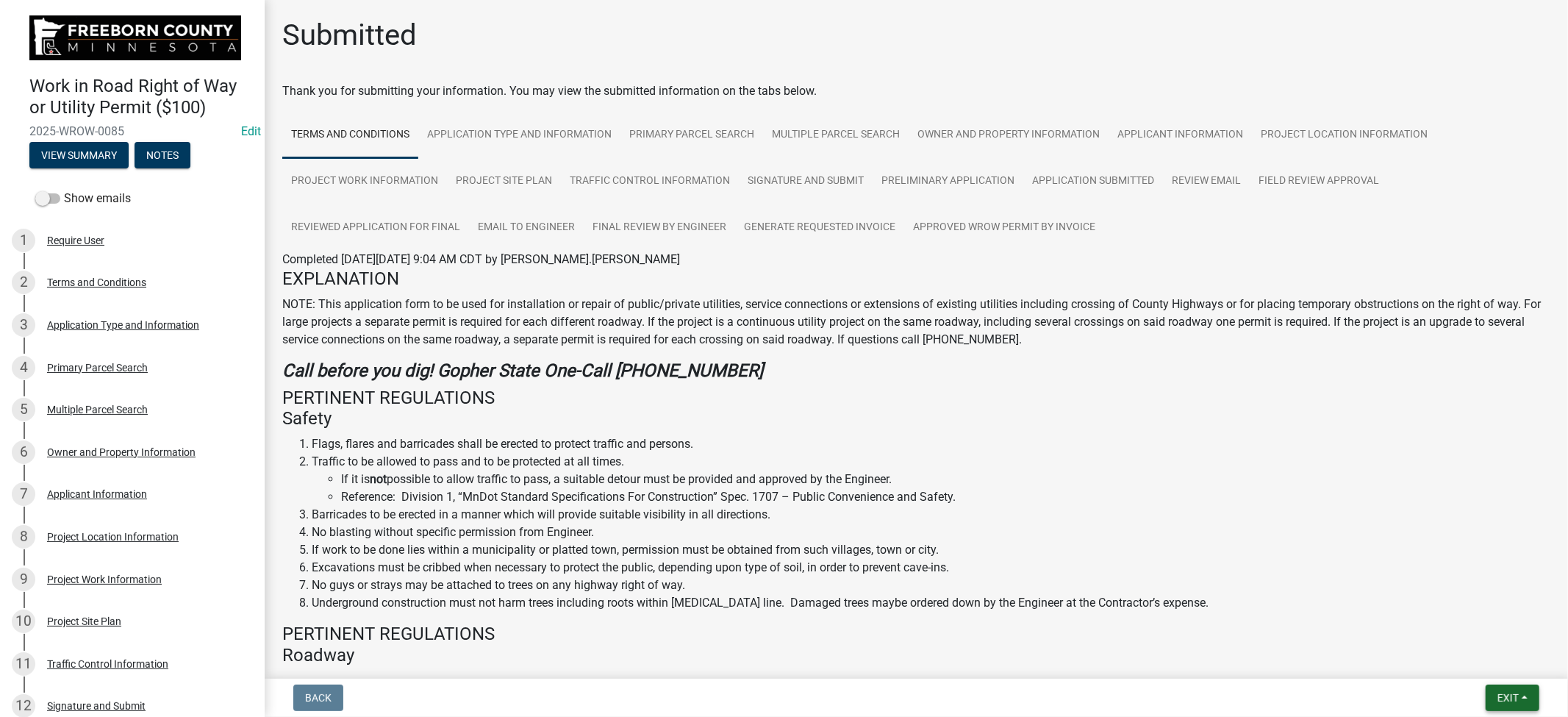
click at [1508, 698] on span "Exit" at bounding box center [1508, 697] width 21 height 12
click at [1458, 660] on button "Save & Exit" at bounding box center [1481, 659] width 117 height 36
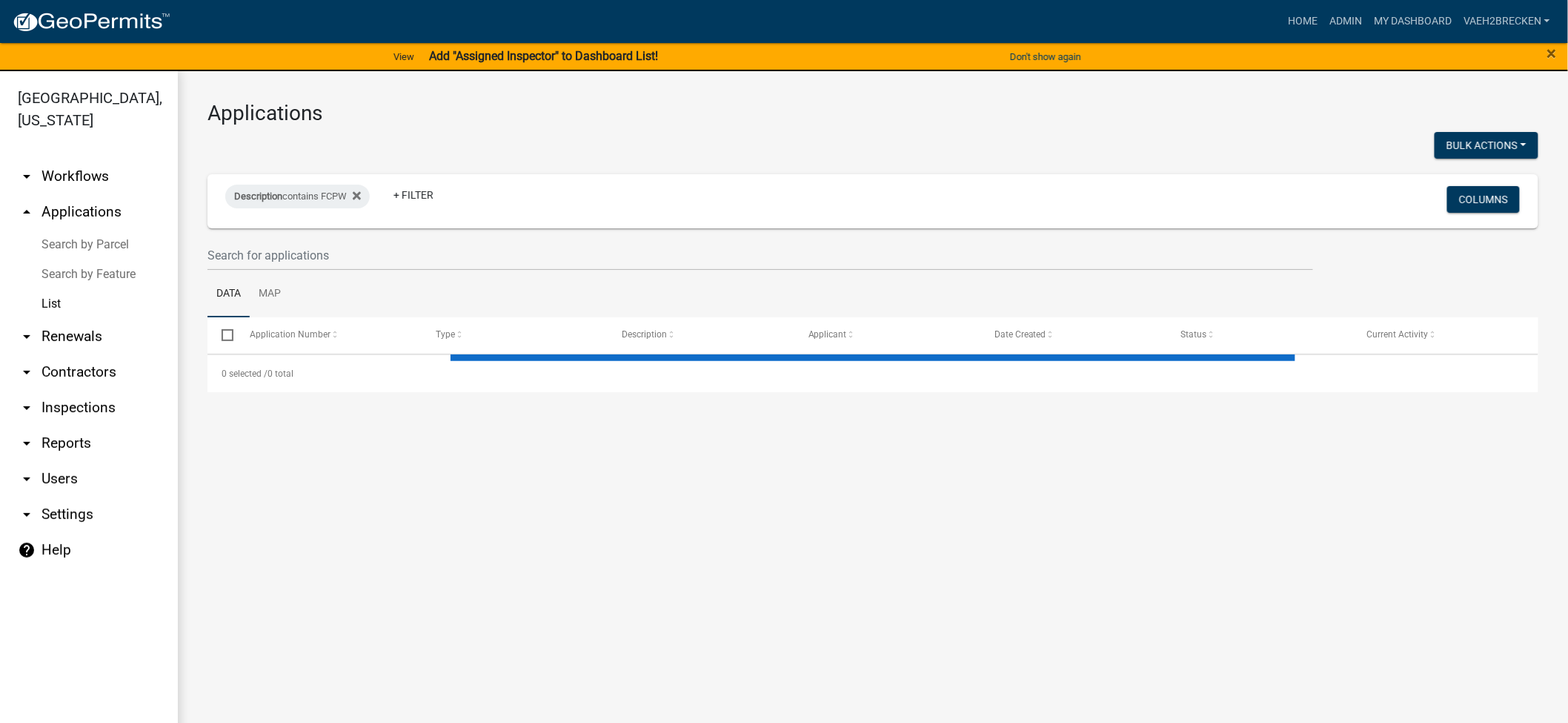
select select "3: 100"
